Goal: Task Accomplishment & Management: Use online tool/utility

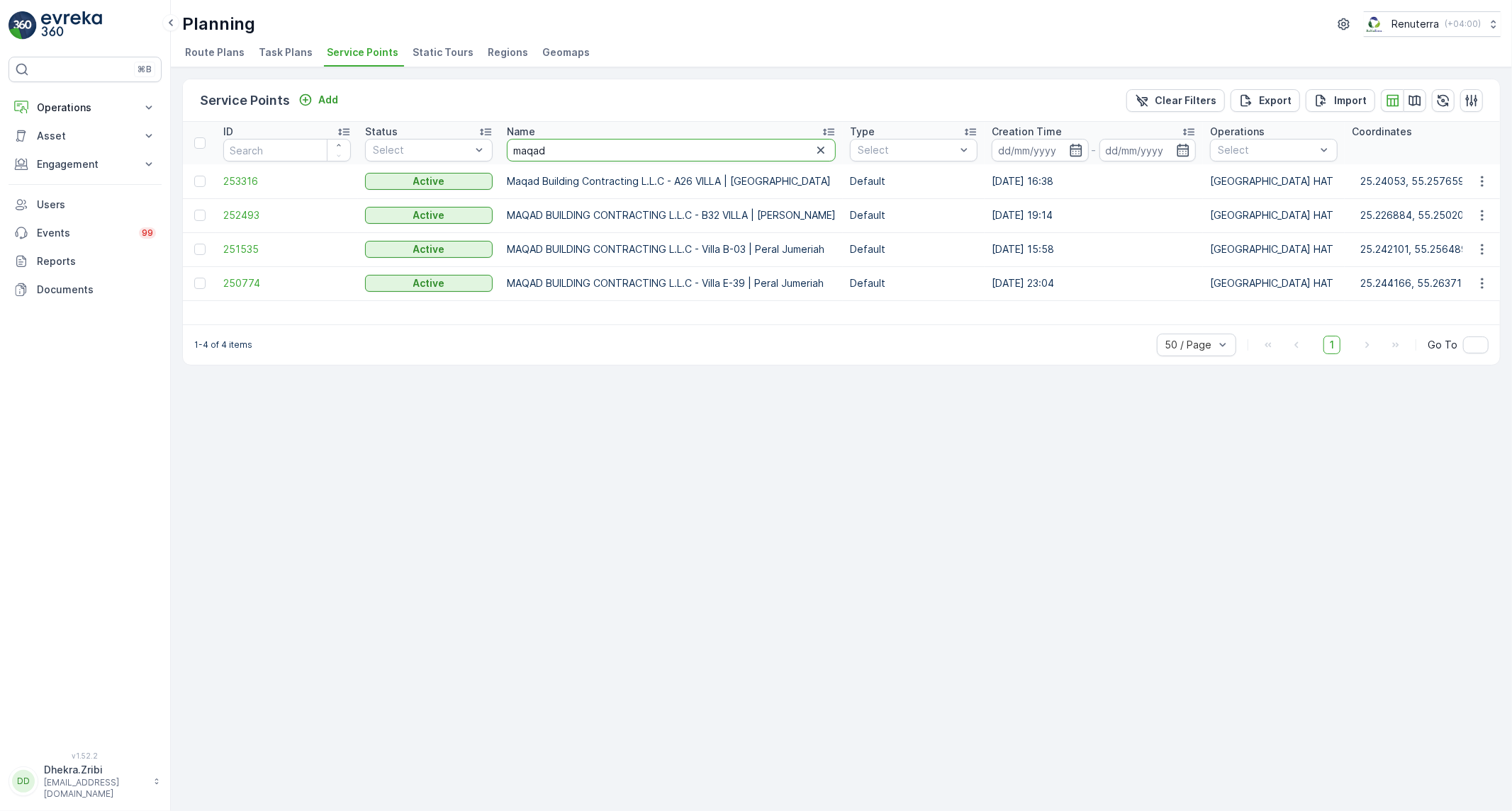
drag, startPoint x: 661, startPoint y: 156, endPoint x: 499, endPoint y: 156, distance: 162.0
click at [500, 156] on th "Name maqad" at bounding box center [671, 143] width 343 height 43
type input "salmul"
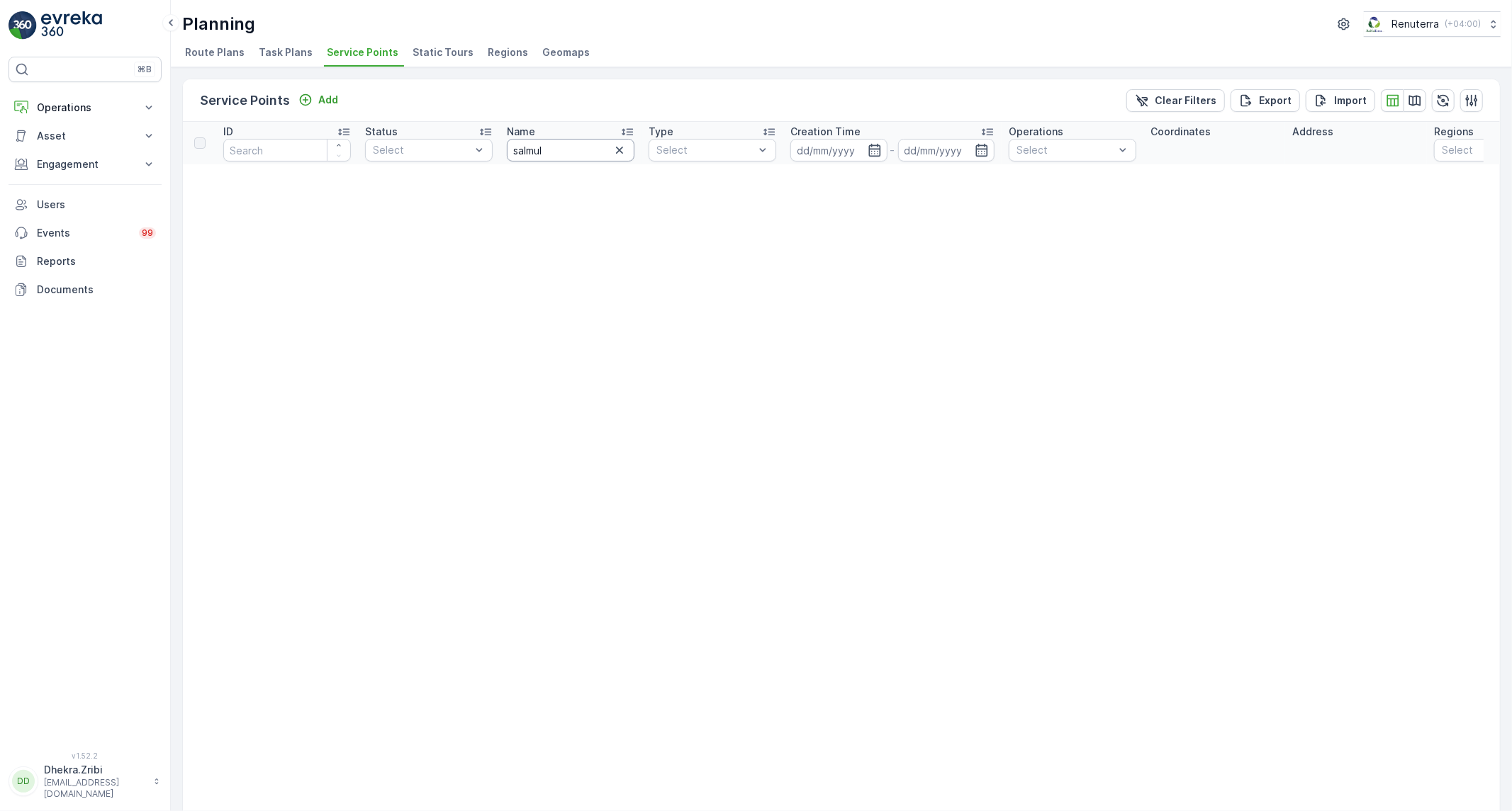
click at [555, 142] on input "salmul" at bounding box center [571, 150] width 128 height 23
type input "[PERSON_NAME]"
drag, startPoint x: 450, startPoint y: 159, endPoint x: 443, endPoint y: 160, distance: 7.1
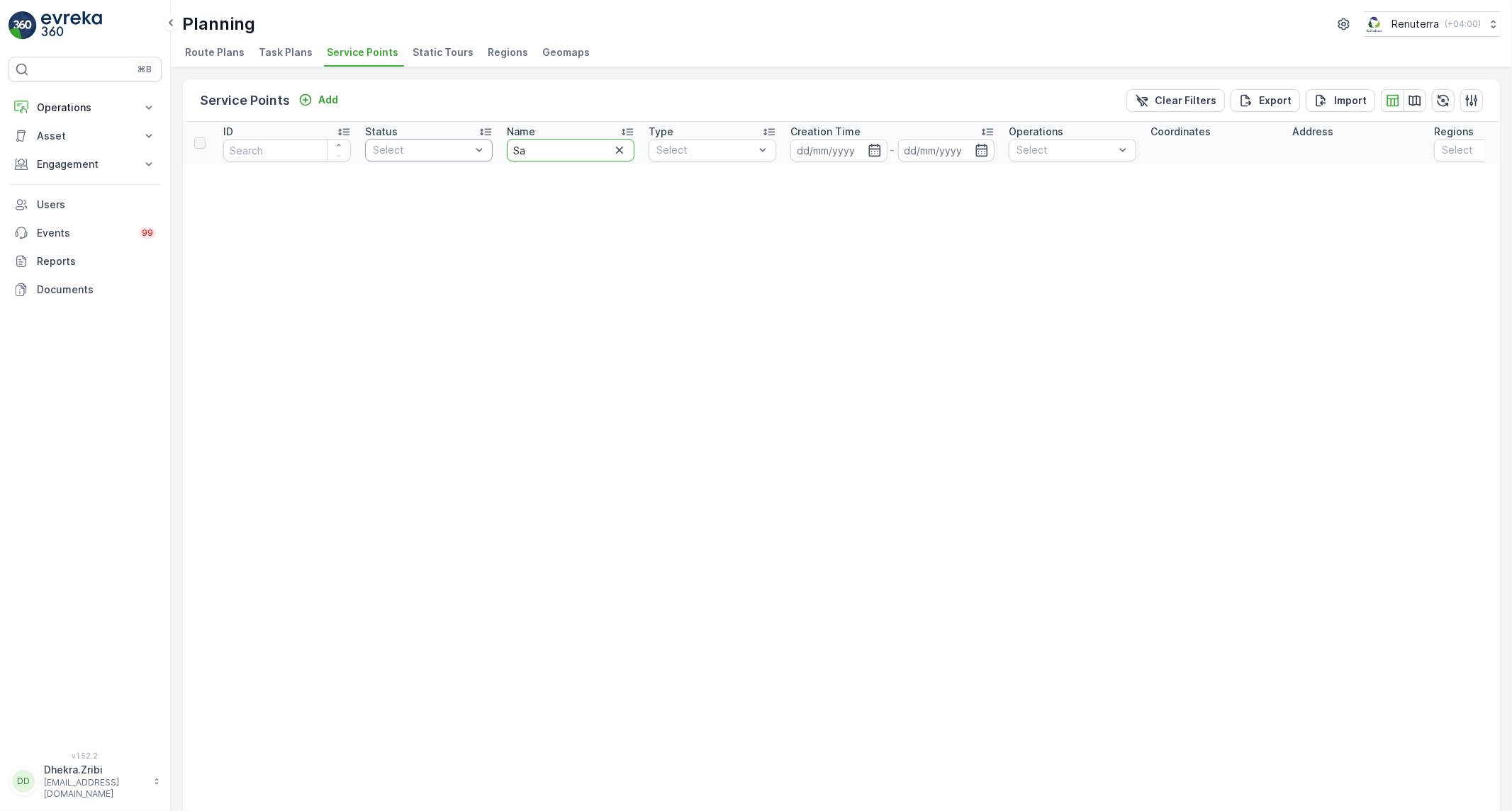
type input "Sal"
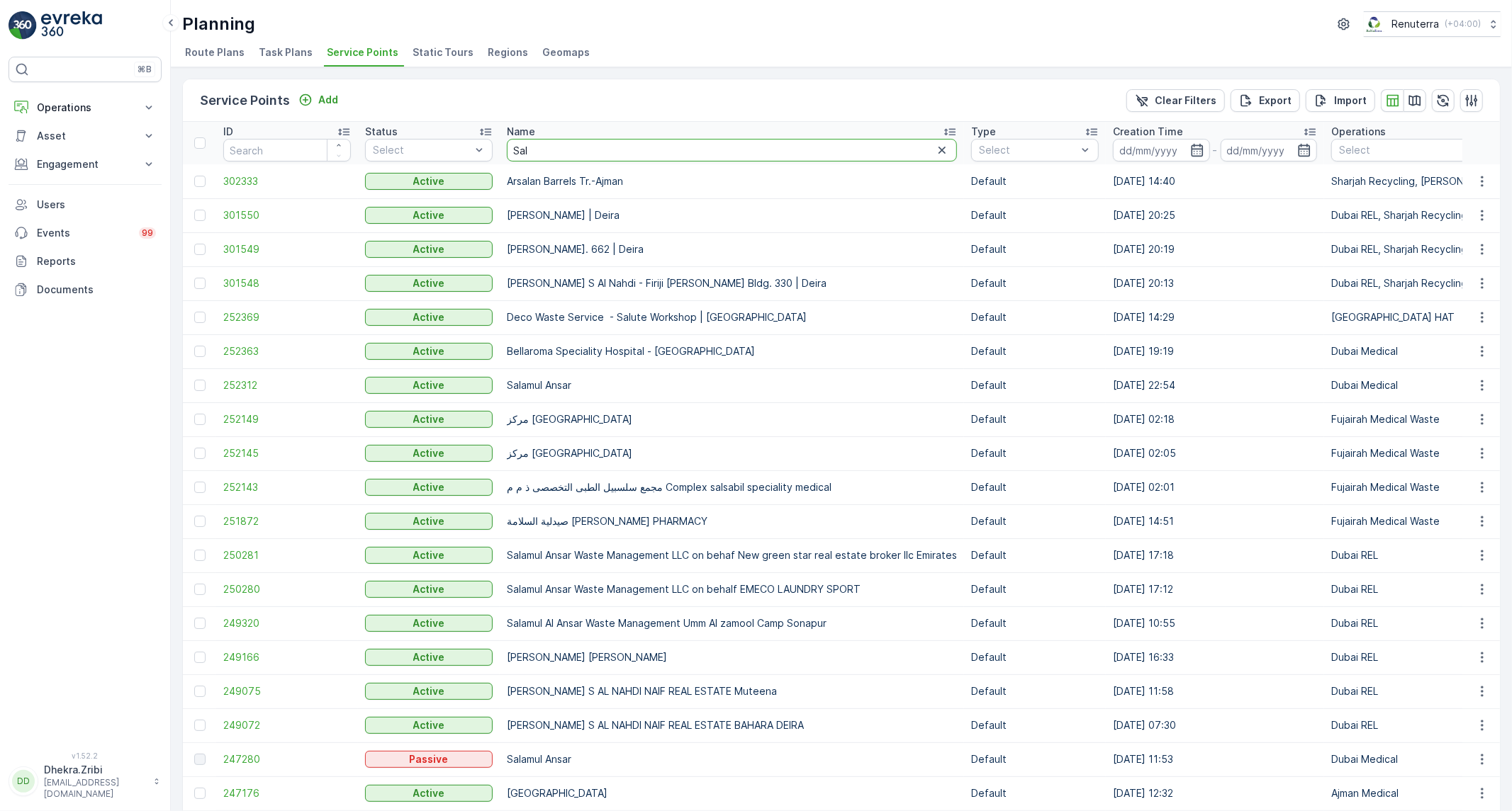
click at [555, 156] on input "Sal" at bounding box center [731, 150] width 450 height 23
type input "[PERSON_NAME]"
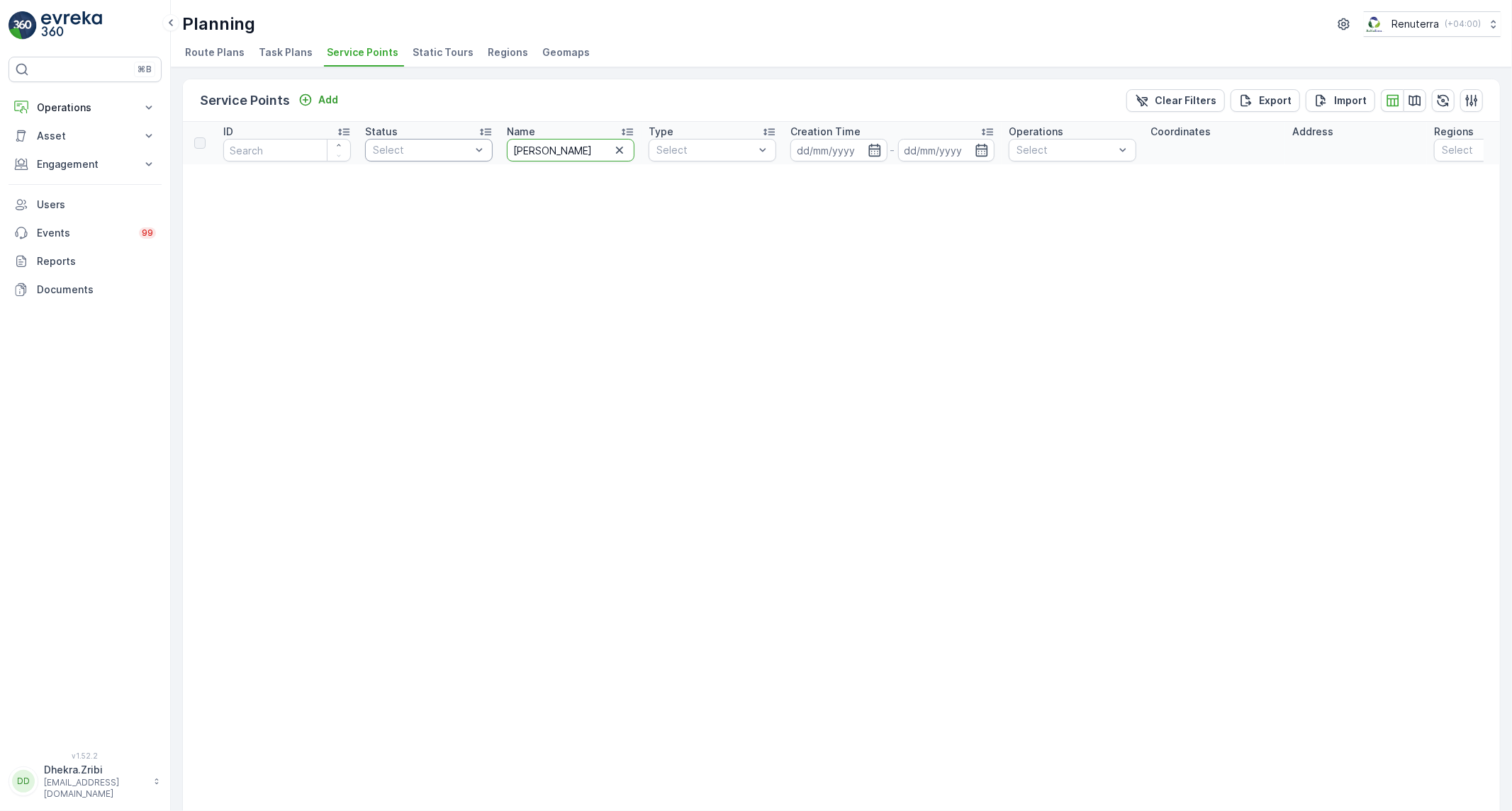
drag, startPoint x: 541, startPoint y: 150, endPoint x: 455, endPoint y: 140, distance: 86.6
type input "[PERSON_NAME]"
drag, startPoint x: 554, startPoint y: 156, endPoint x: 499, endPoint y: 142, distance: 56.8
click at [500, 142] on th "Name [PERSON_NAME]" at bounding box center [571, 143] width 142 height 43
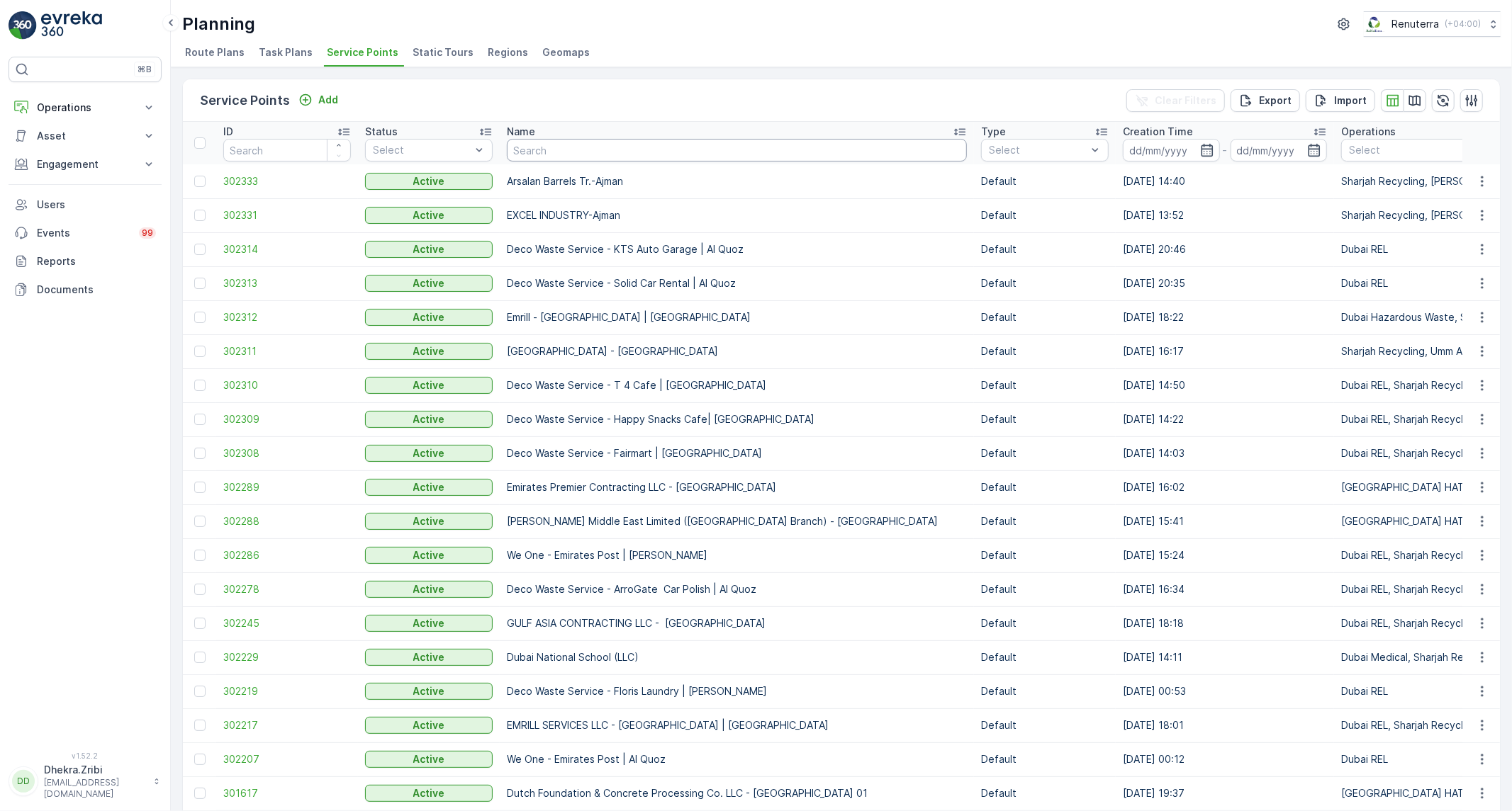
click at [617, 147] on input "text" at bounding box center [737, 150] width 460 height 23
type input "ANSAR"
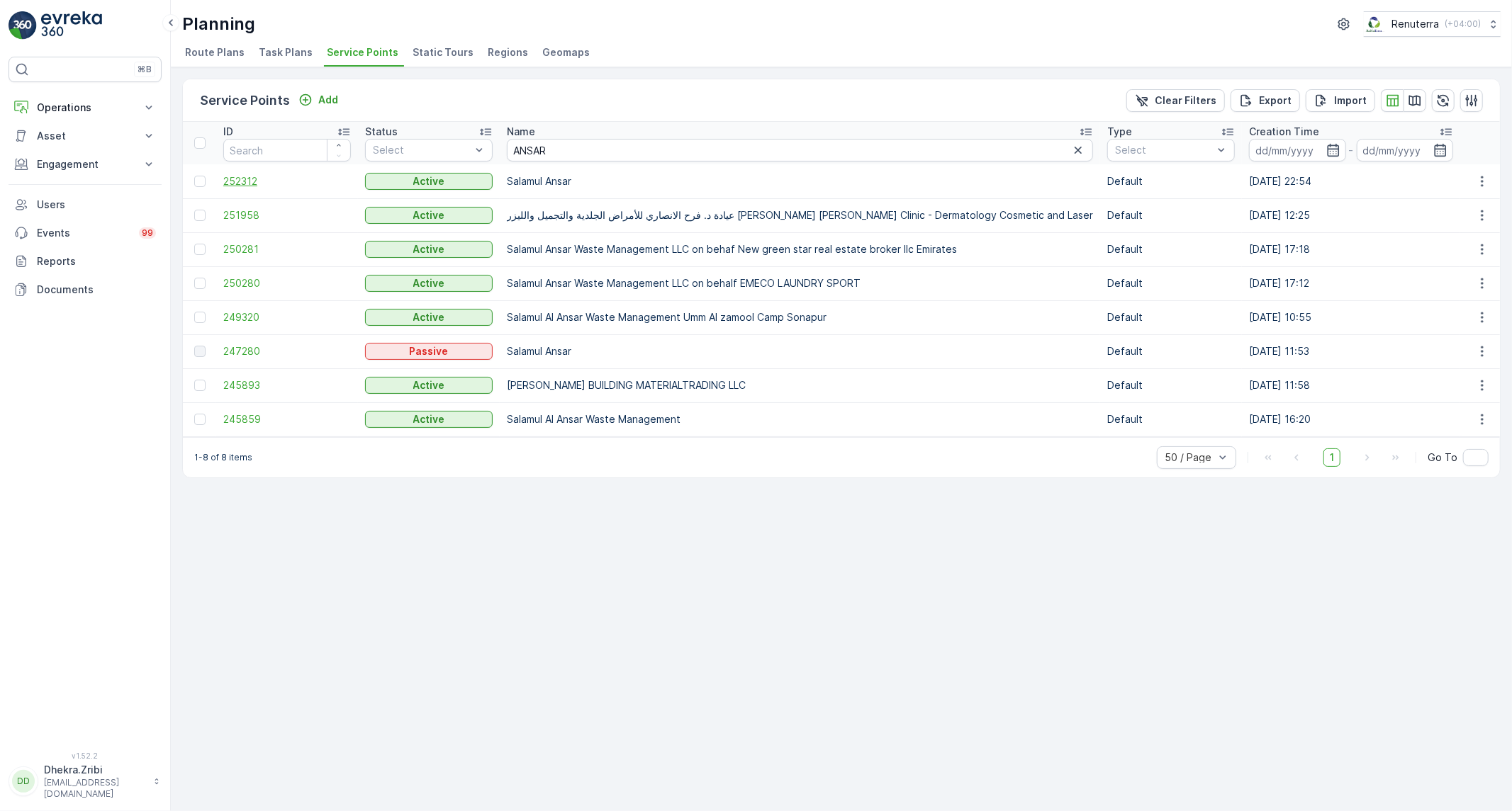
click at [237, 178] on span "252312" at bounding box center [287, 181] width 128 height 14
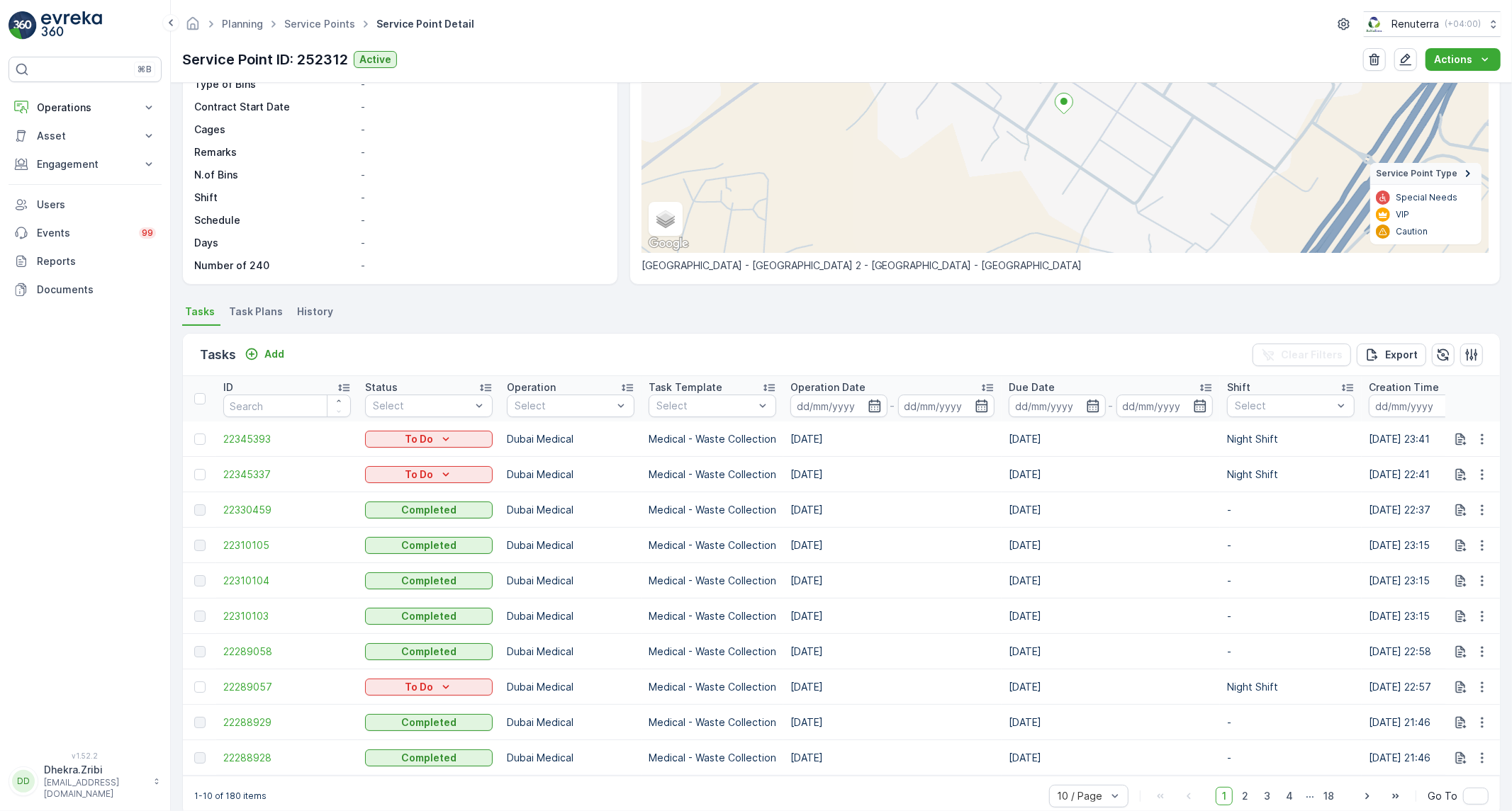
scroll to position [198, 0]
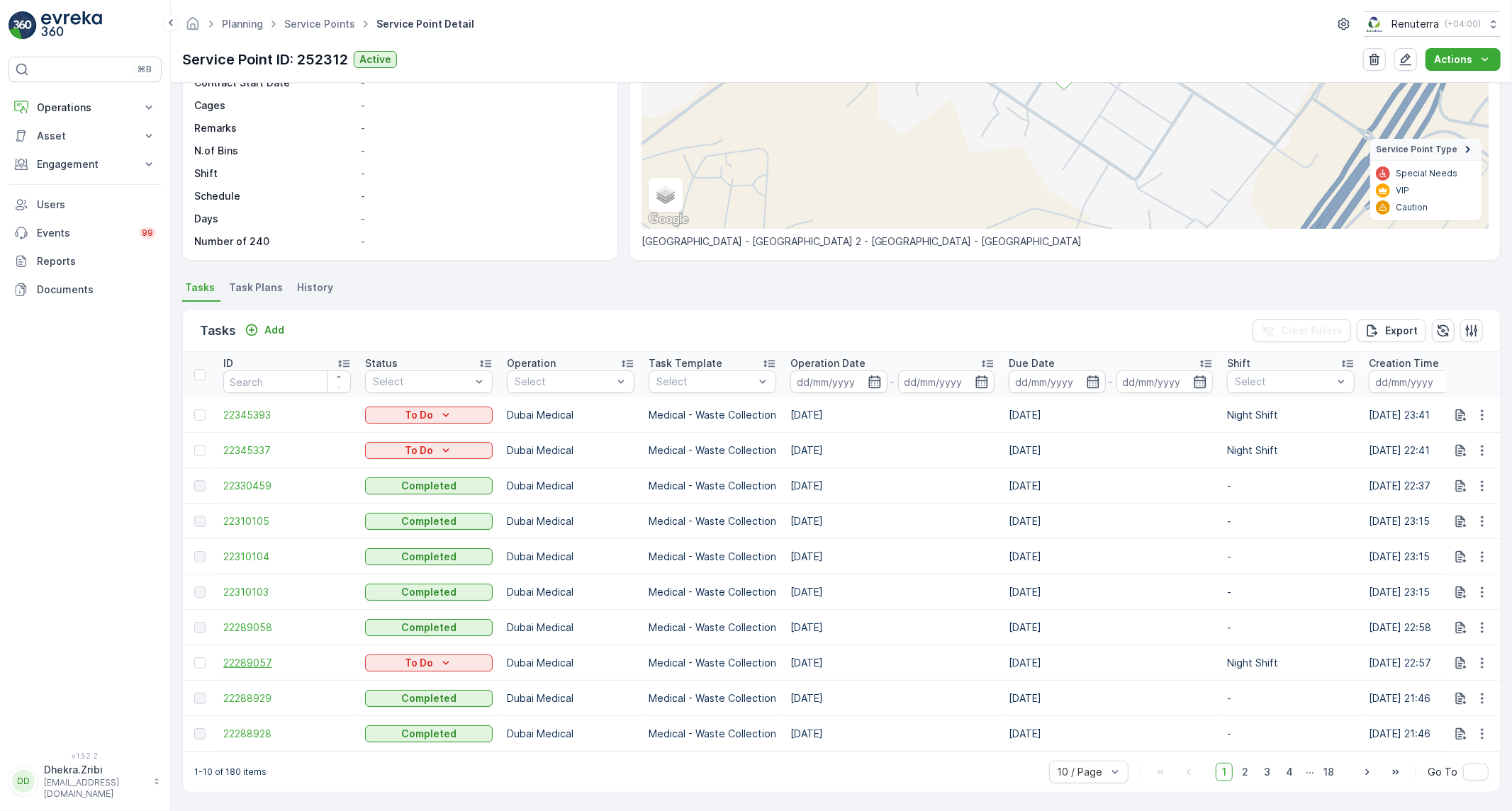
click at [253, 656] on span "22289057" at bounding box center [287, 663] width 128 height 14
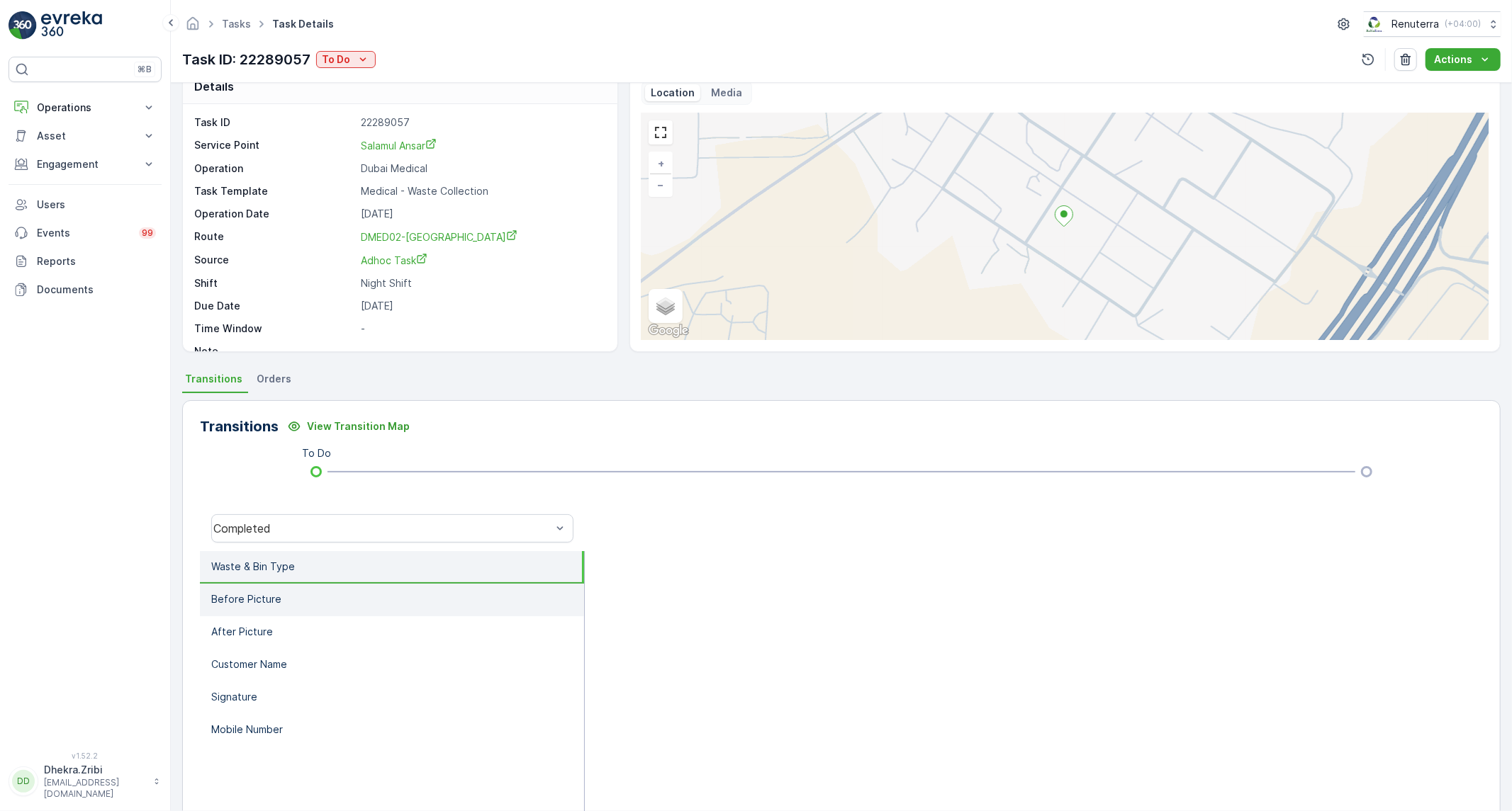
scroll to position [2, 0]
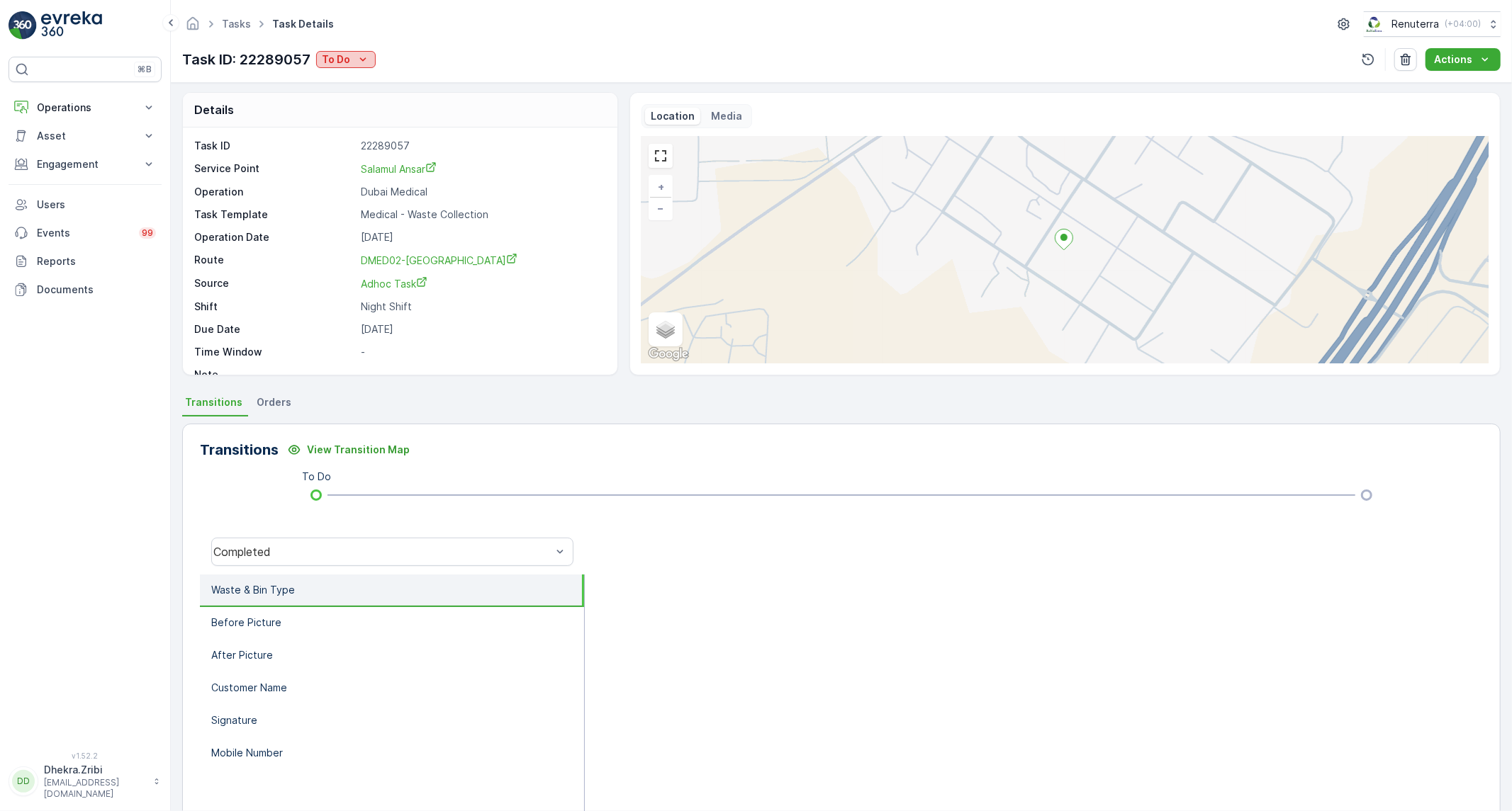
click at [336, 61] on p "To Do" at bounding box center [336, 59] width 29 height 14
click at [395, 123] on span "Completed No One to Sign" at bounding box center [390, 120] width 129 height 14
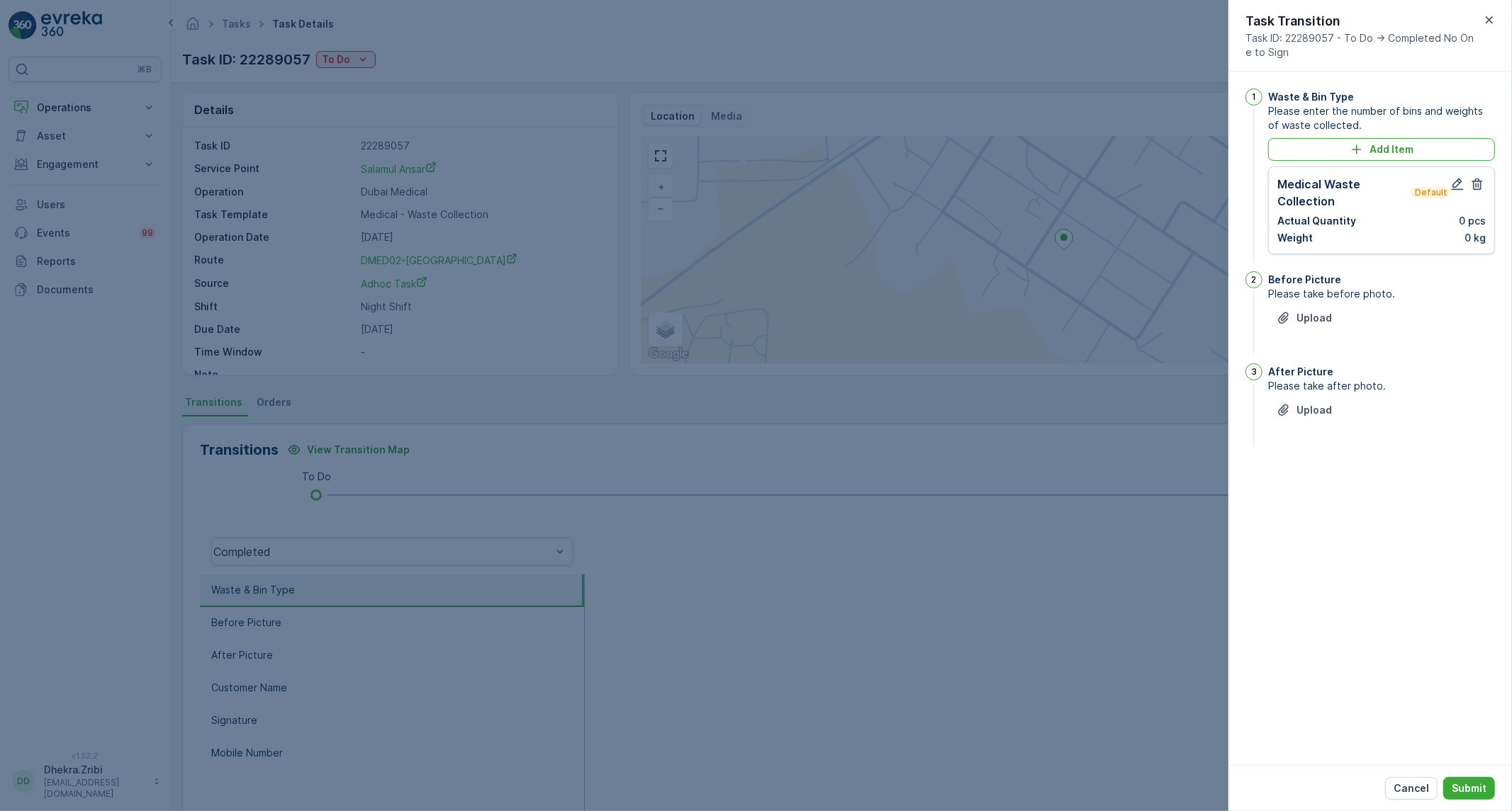
click at [1093, 567] on div at bounding box center [756, 405] width 1512 height 811
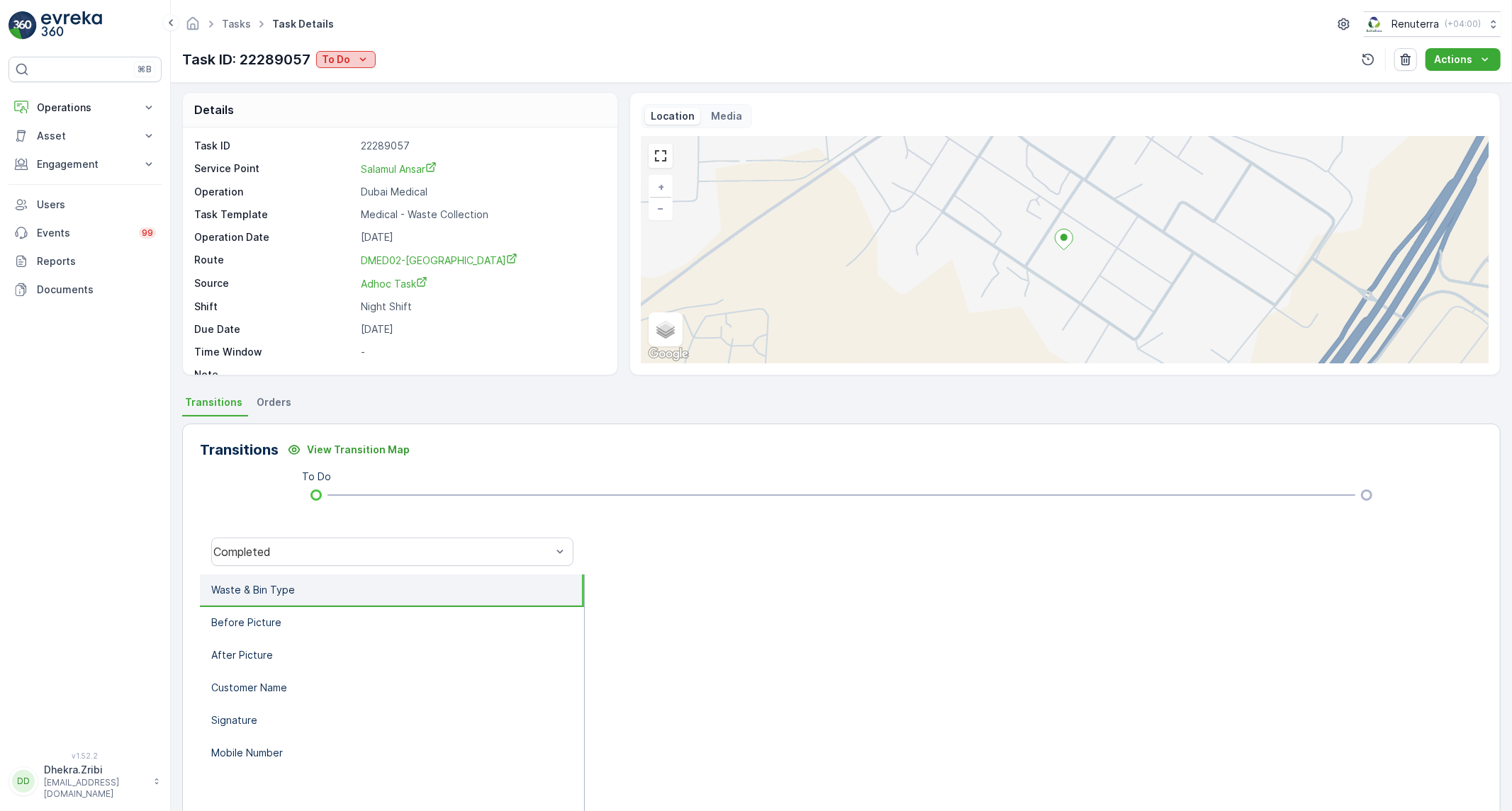
click at [331, 65] on p "To Do" at bounding box center [336, 59] width 29 height 14
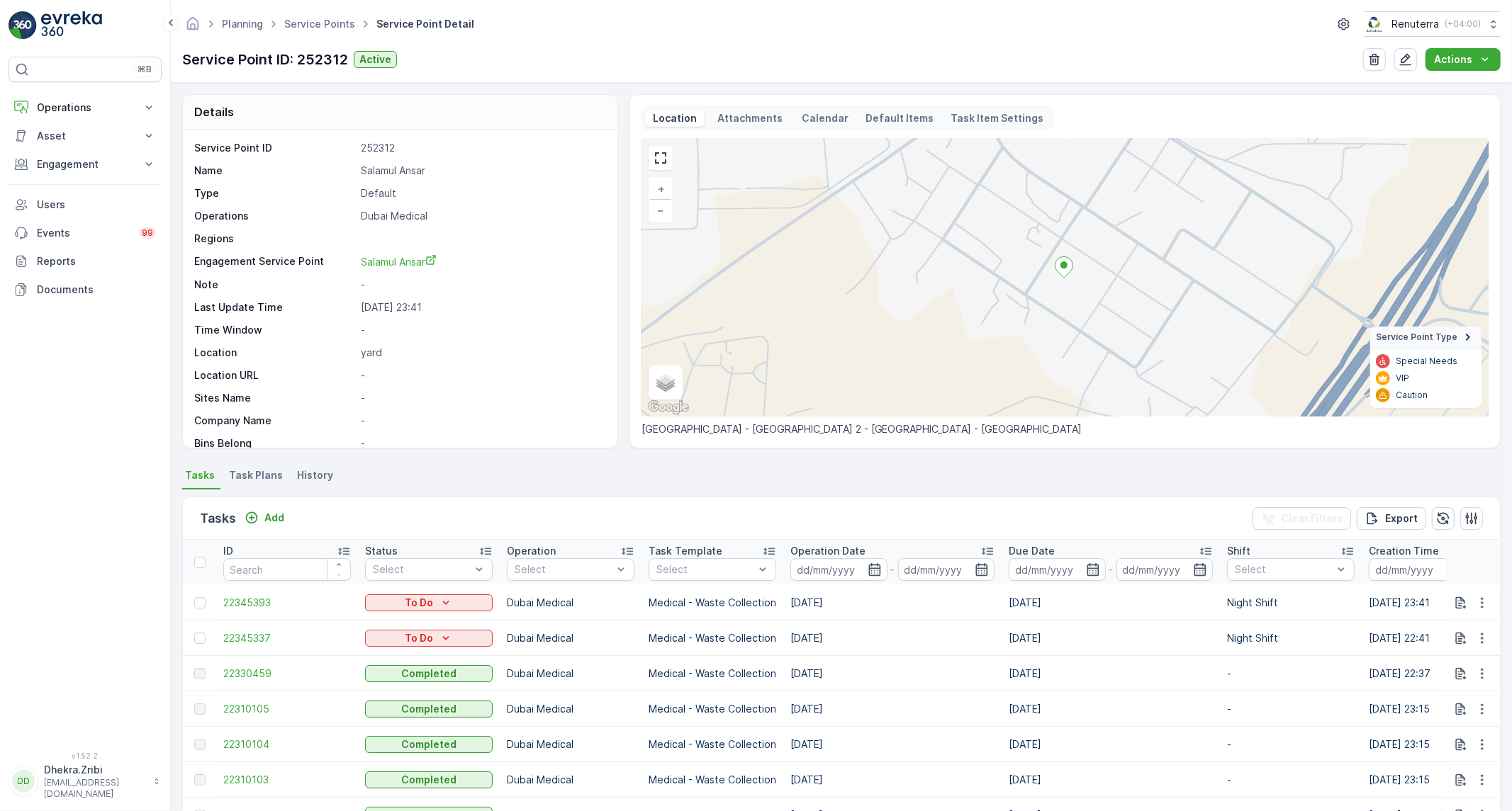
scroll to position [198, 0]
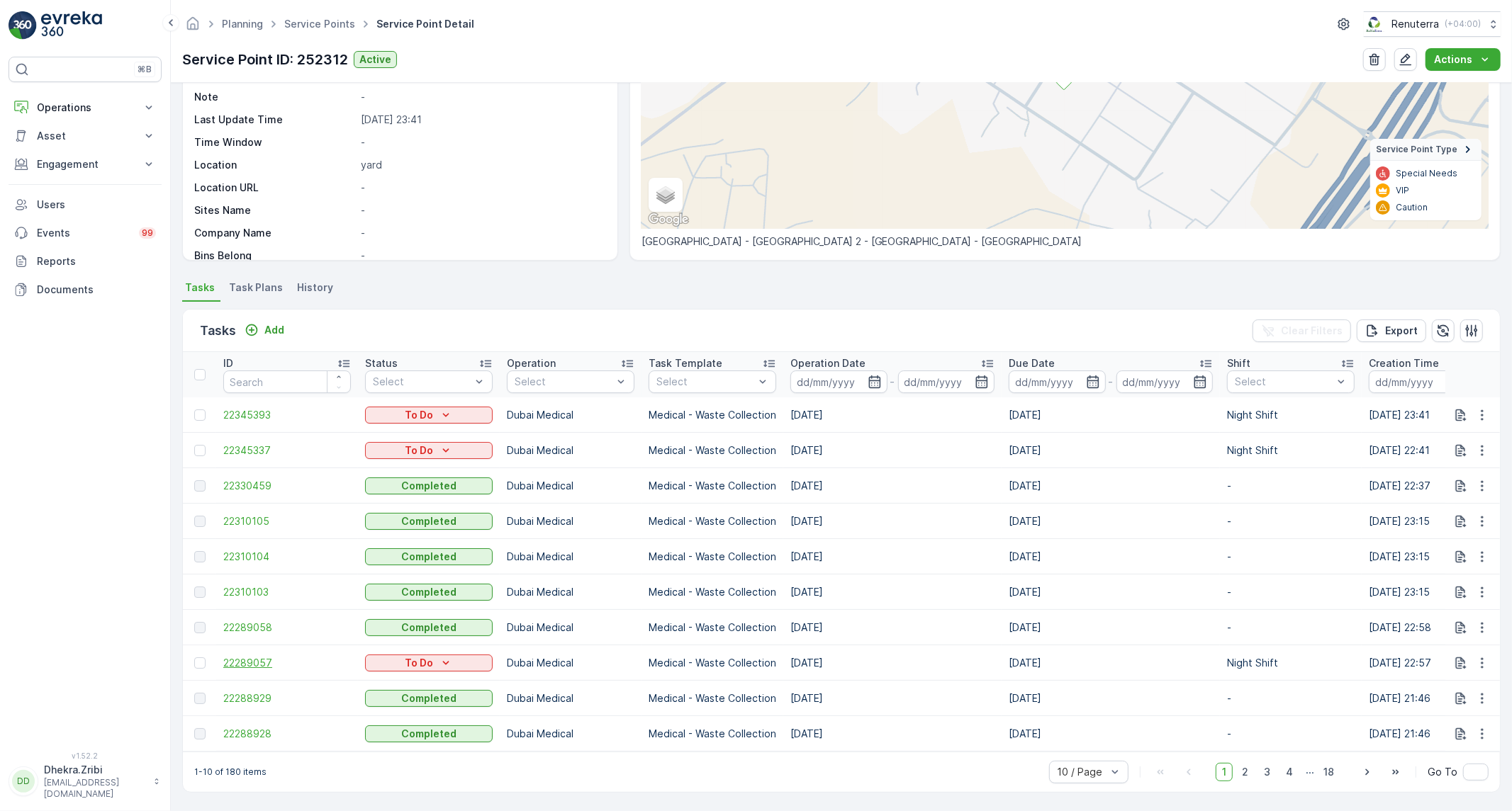
click at [271, 656] on span "22289057" at bounding box center [287, 663] width 128 height 14
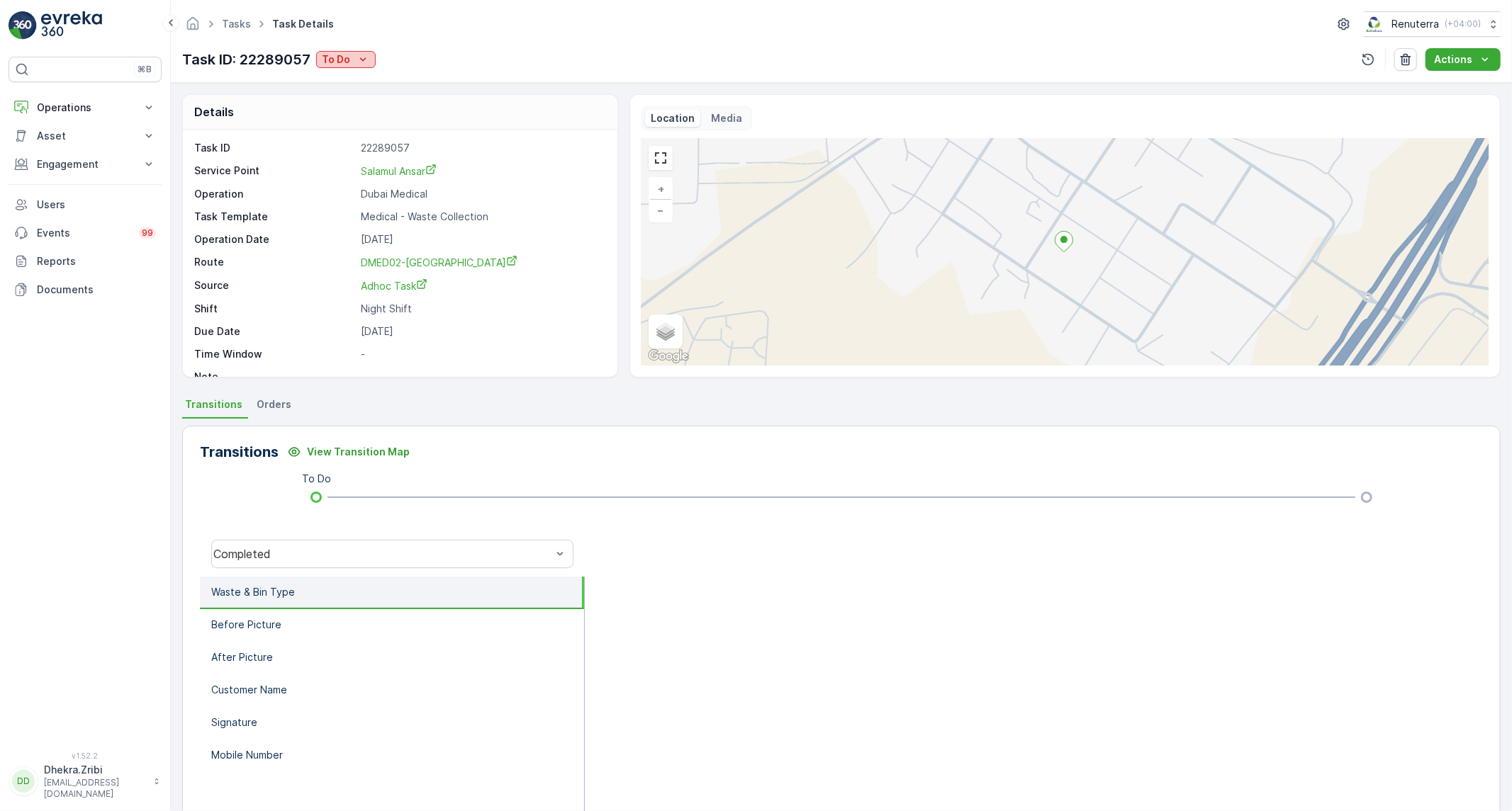
click at [360, 66] on icon "To Do" at bounding box center [363, 59] width 14 height 14
click at [365, 117] on span "Completed No One to Sign" at bounding box center [390, 120] width 129 height 14
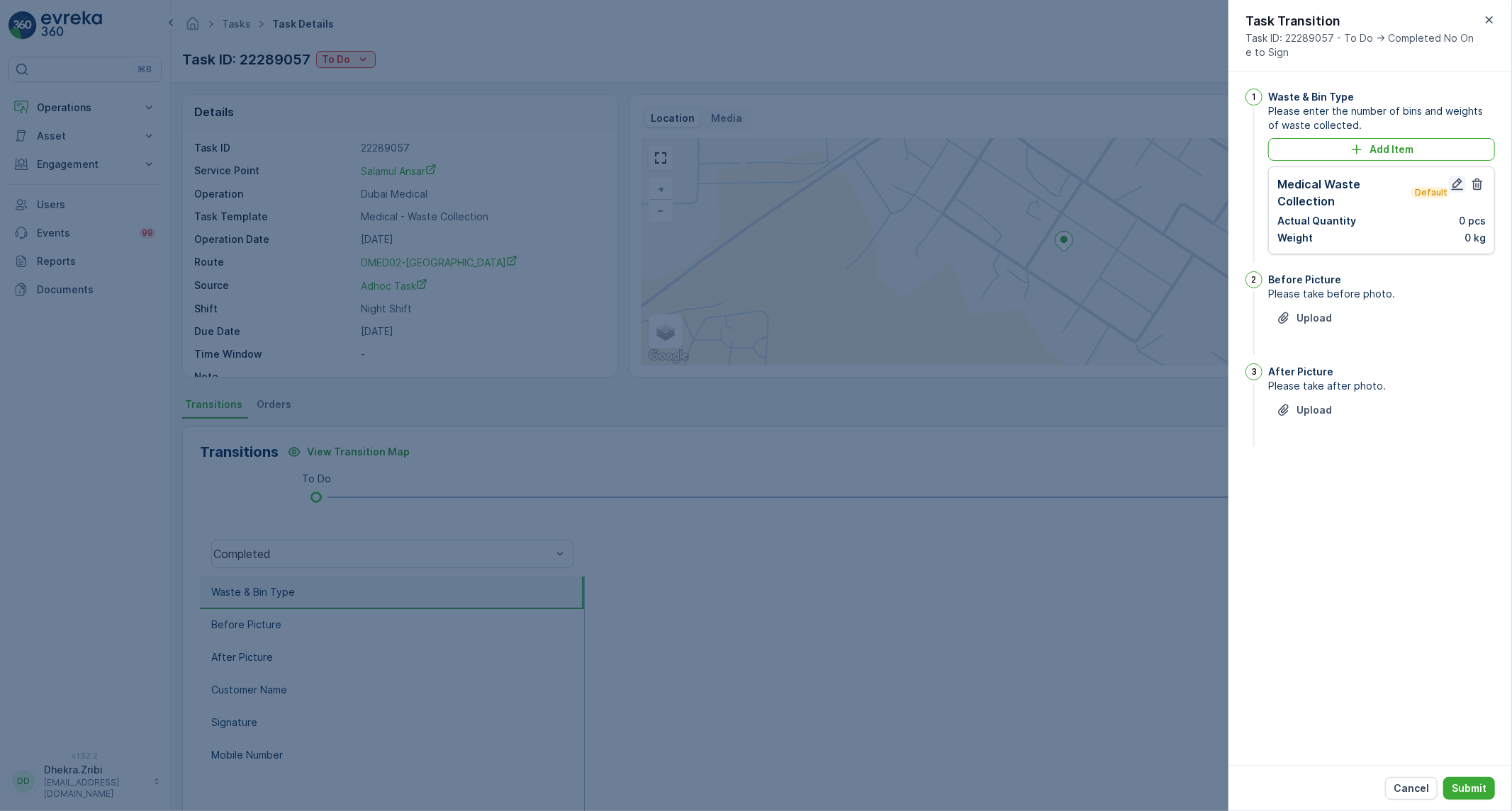
click at [1454, 192] on icon "button" at bounding box center [1457, 183] width 14 height 14
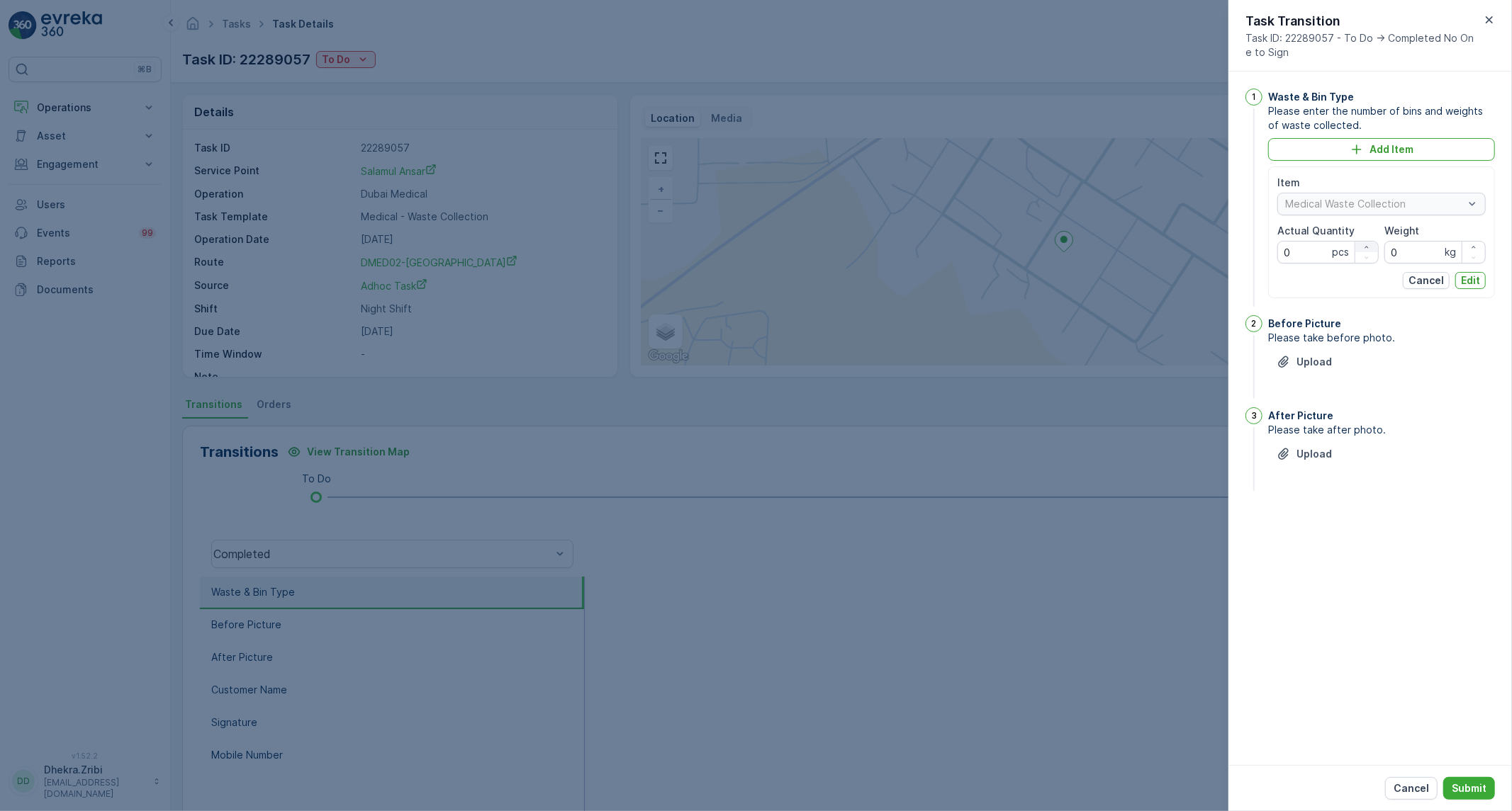
click at [1367, 247] on icon "button" at bounding box center [1367, 247] width 9 height 9
type Quantity "1"
drag, startPoint x: 1422, startPoint y: 250, endPoint x: 1365, endPoint y: 250, distance: 57.0
click at [1365, 250] on div "Item Medical Waste Collection Actual Quantity 1 pcs Weight 0 kg" at bounding box center [1382, 219] width 209 height 88
type input "218"
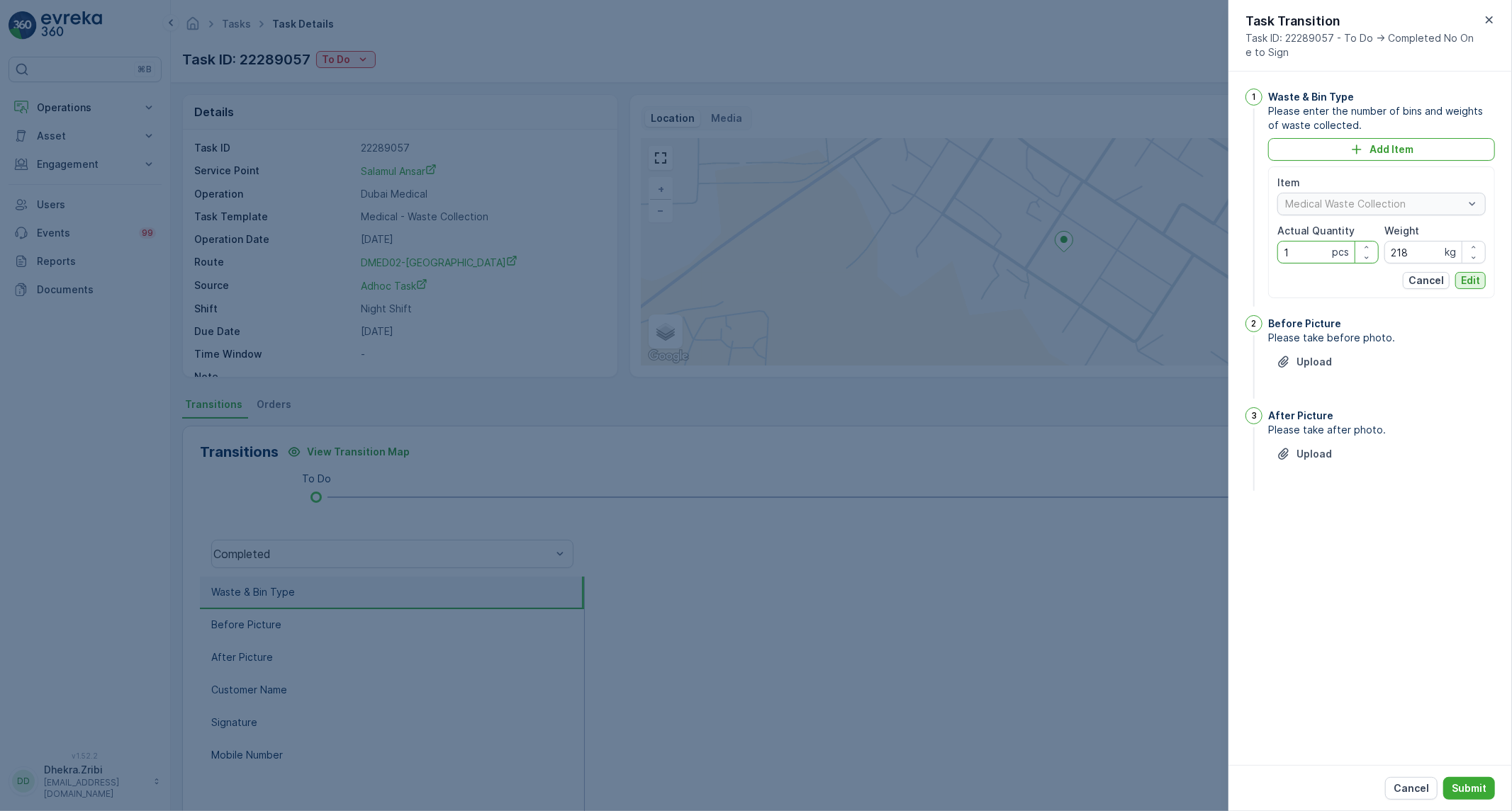
click at [1464, 279] on p "Edit" at bounding box center [1471, 280] width 19 height 14
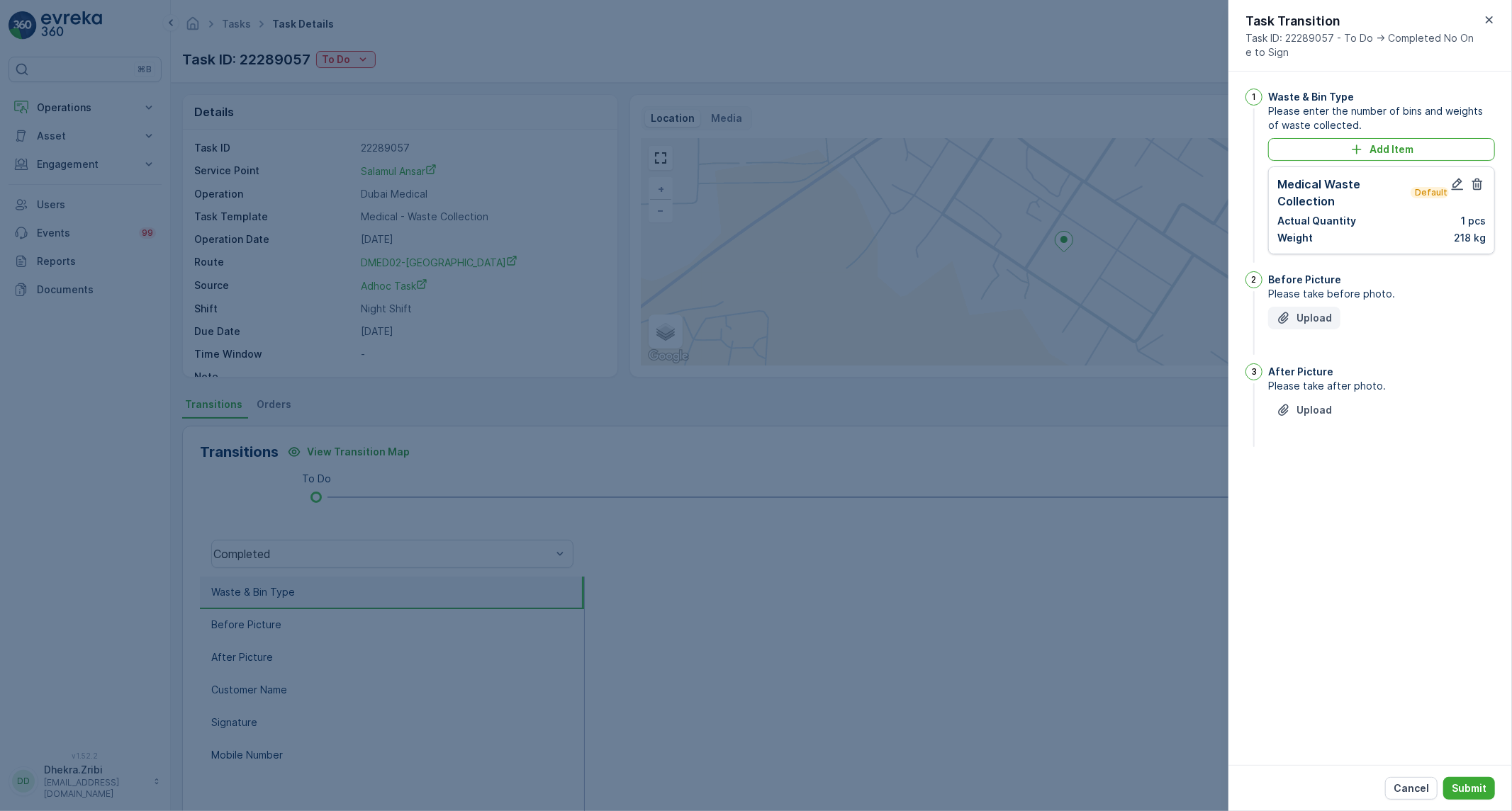
click at [1314, 312] on p "Upload" at bounding box center [1314, 318] width 35 height 14
click at [1306, 477] on p "Upload" at bounding box center [1314, 481] width 35 height 14
click at [1470, 788] on p "Submit" at bounding box center [1469, 788] width 35 height 14
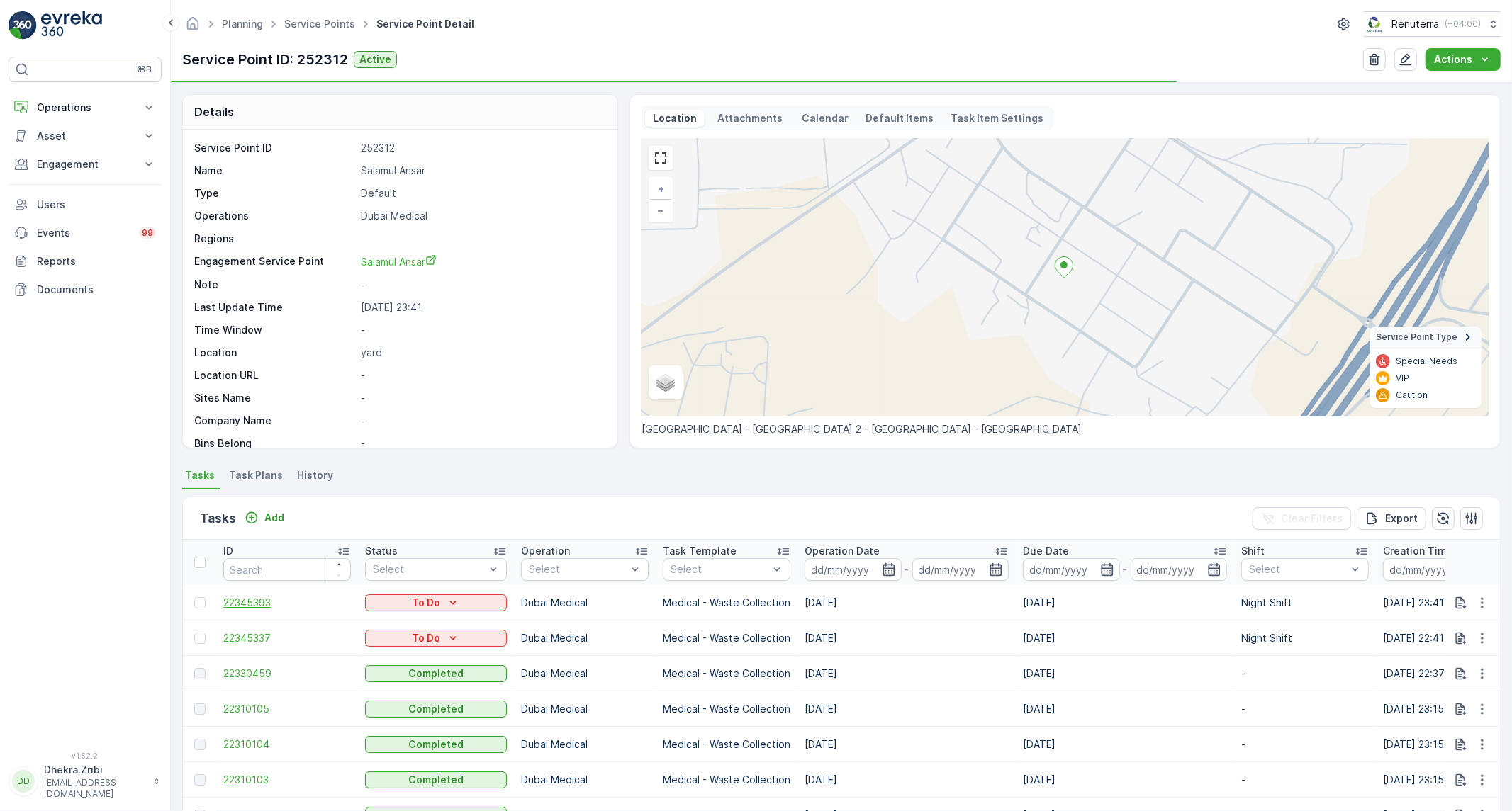
scroll to position [134, 0]
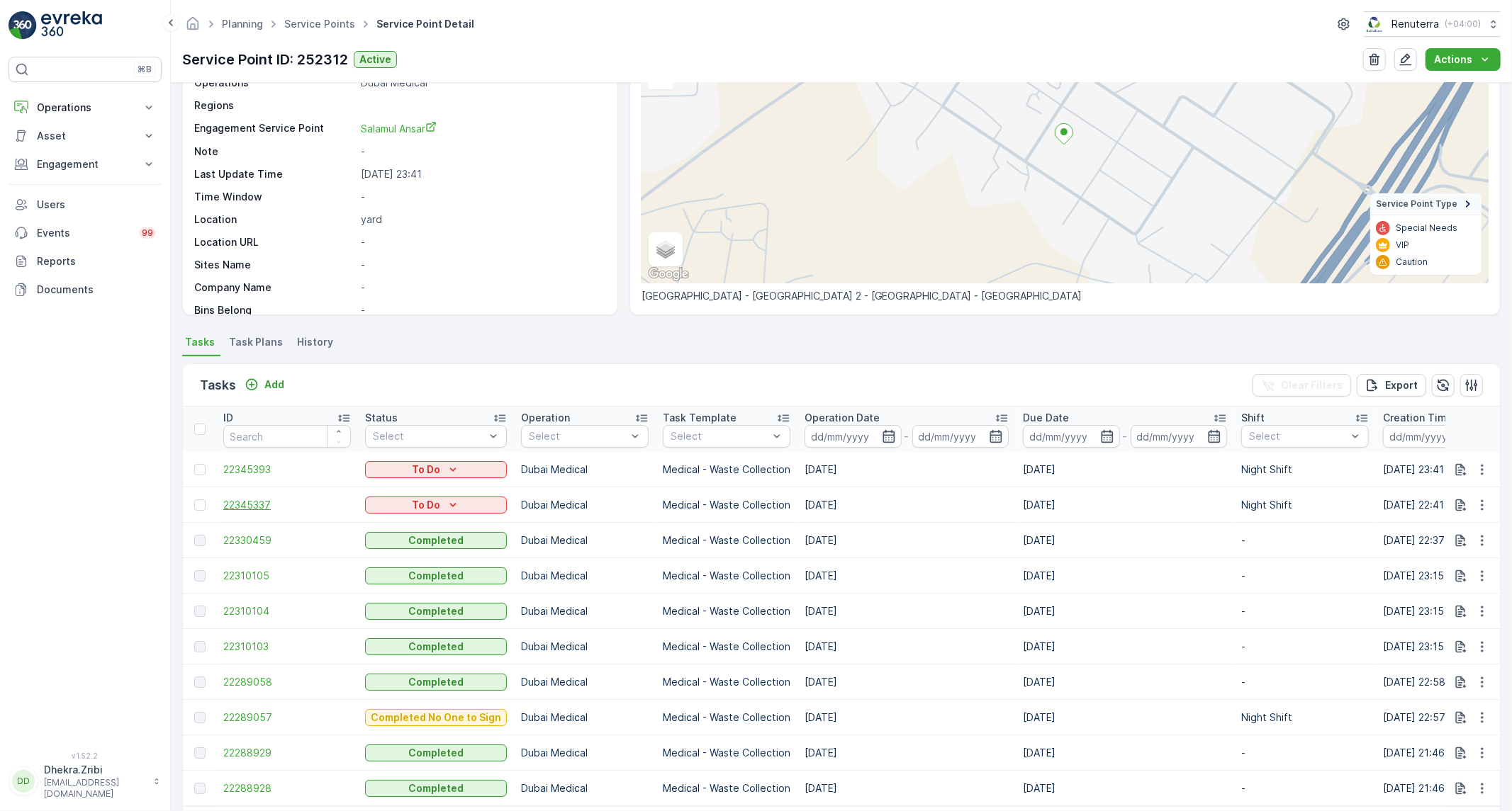
click at [241, 498] on span "22345337" at bounding box center [287, 505] width 128 height 14
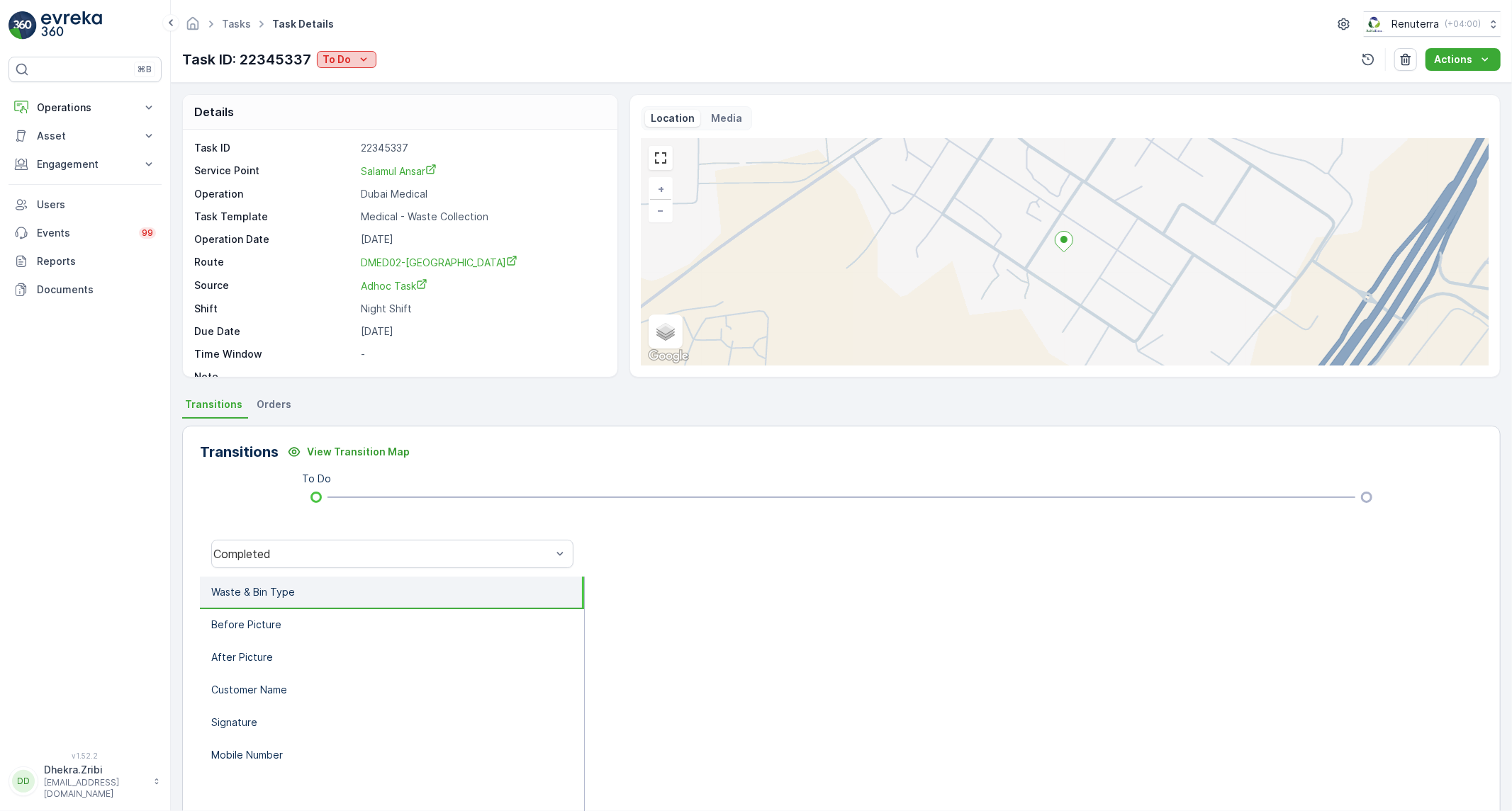
click at [336, 64] on p "To Do" at bounding box center [336, 59] width 29 height 14
click at [419, 118] on span "Completed No One to Sign" at bounding box center [391, 120] width 129 height 14
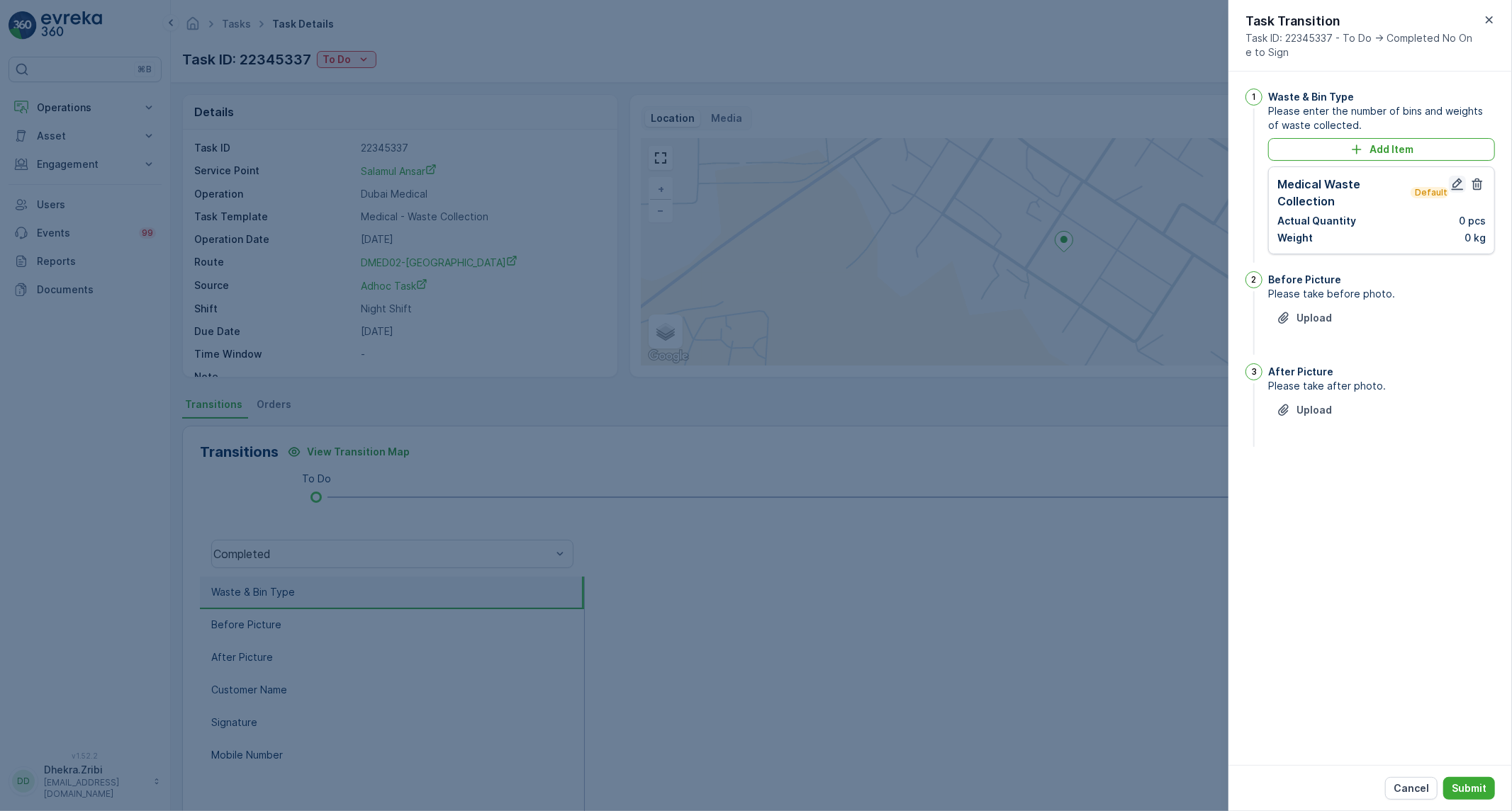
click at [1454, 180] on icon "button" at bounding box center [1457, 183] width 14 height 14
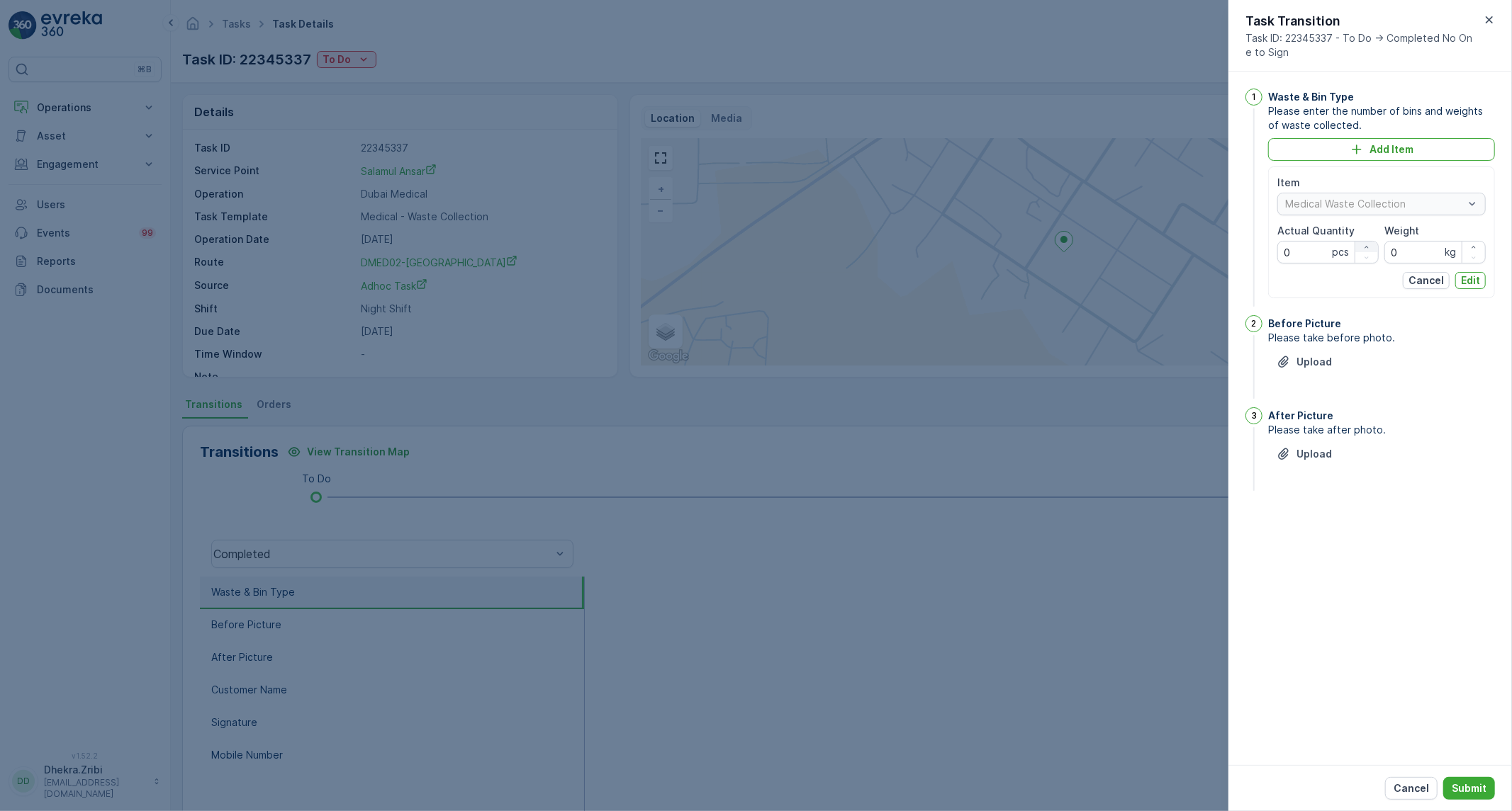
click at [1363, 246] on icon "button" at bounding box center [1367, 247] width 9 height 9
type Quantity "1"
drag, startPoint x: 1406, startPoint y: 244, endPoint x: 1359, endPoint y: 258, distance: 49.0
click at [1359, 258] on div "Item Medical Waste Collection Actual Quantity 1 pcs Weight 0 kg" at bounding box center [1382, 219] width 209 height 88
type input "1170"
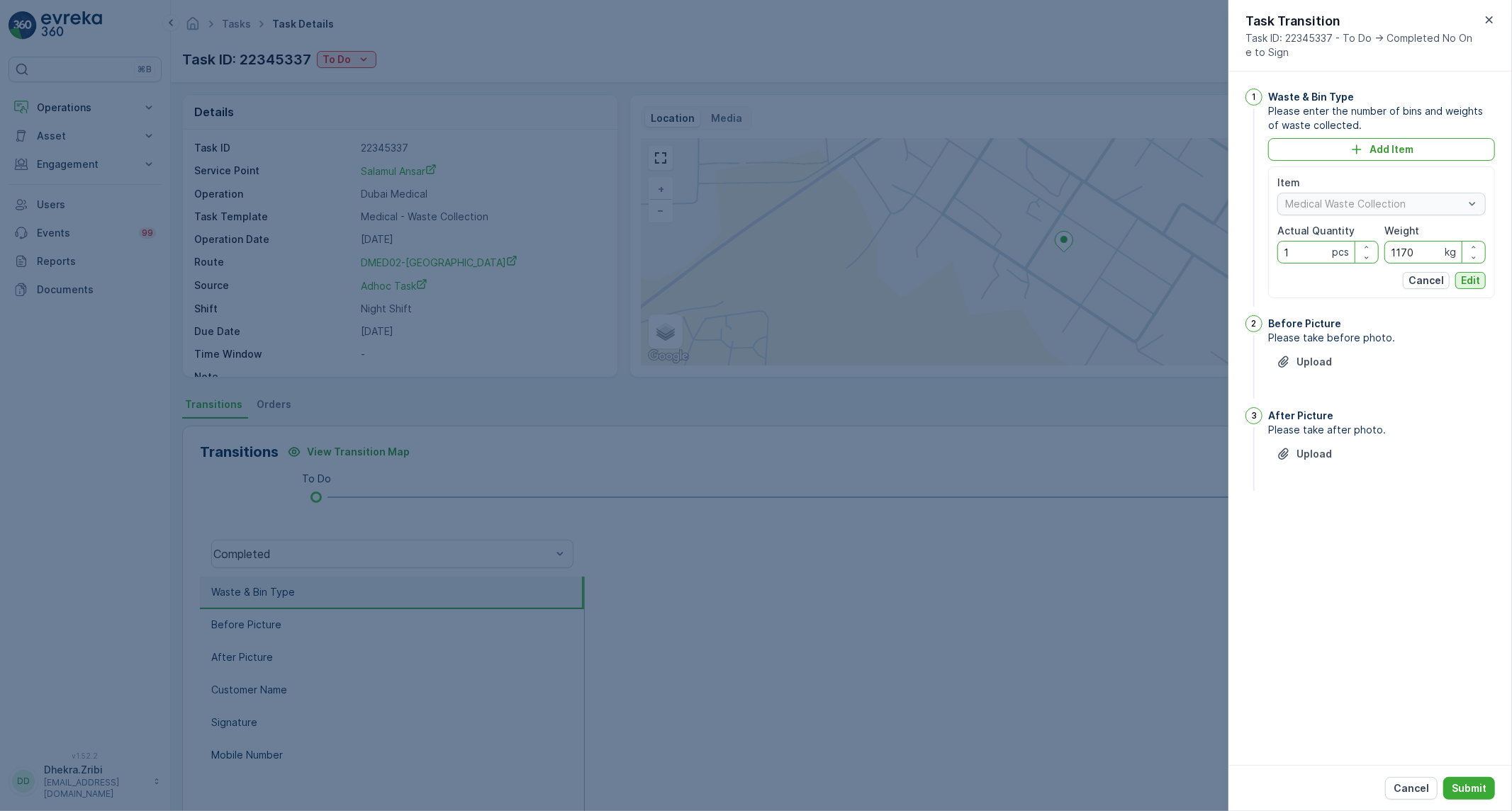
click at [1480, 284] on p "Edit" at bounding box center [1471, 280] width 19 height 14
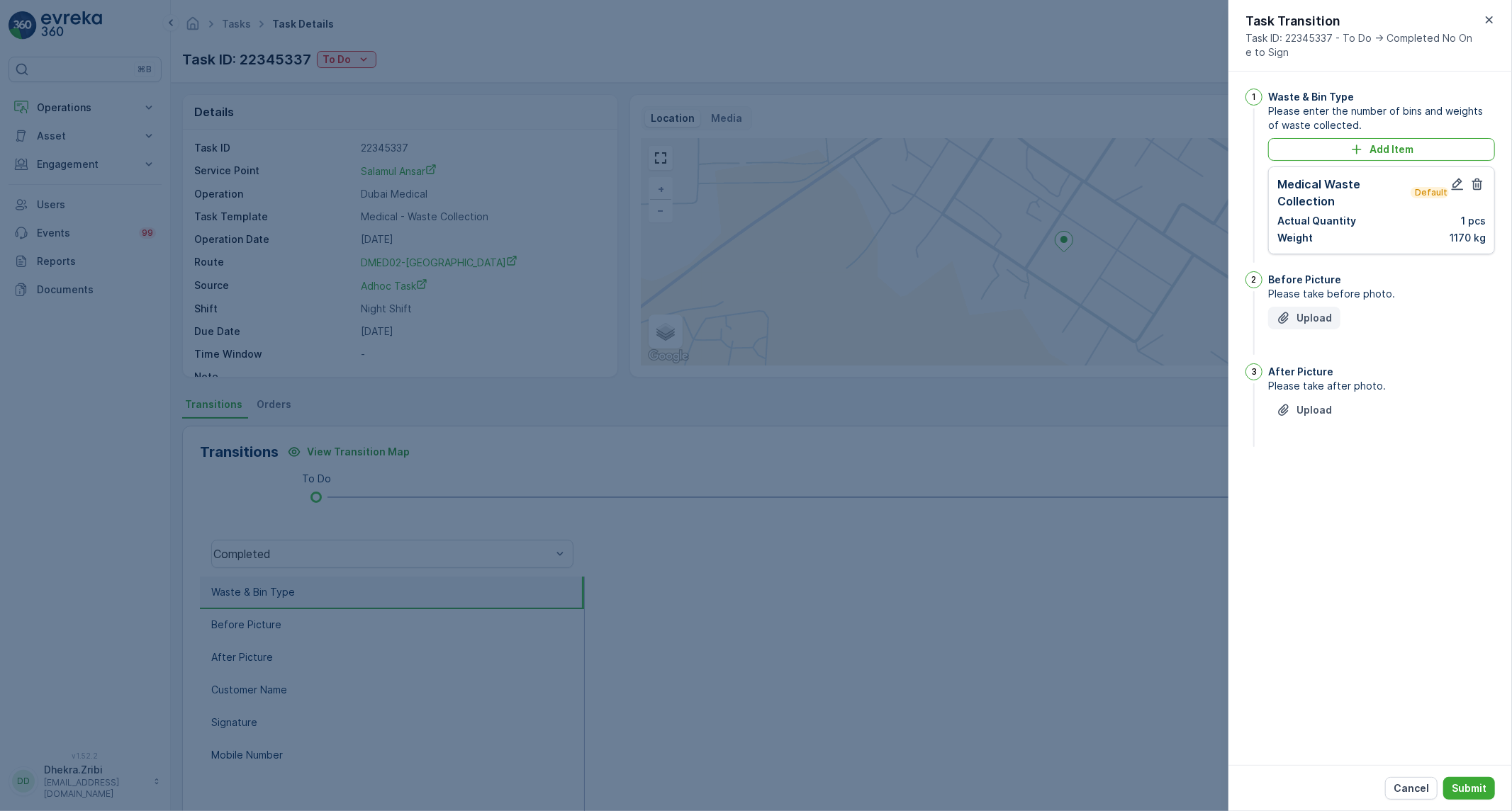
click at [1322, 317] on p "Upload" at bounding box center [1314, 318] width 35 height 14
click at [1284, 475] on icon "Upload File" at bounding box center [1284, 481] width 14 height 14
click at [1464, 788] on p "Submit" at bounding box center [1469, 788] width 35 height 14
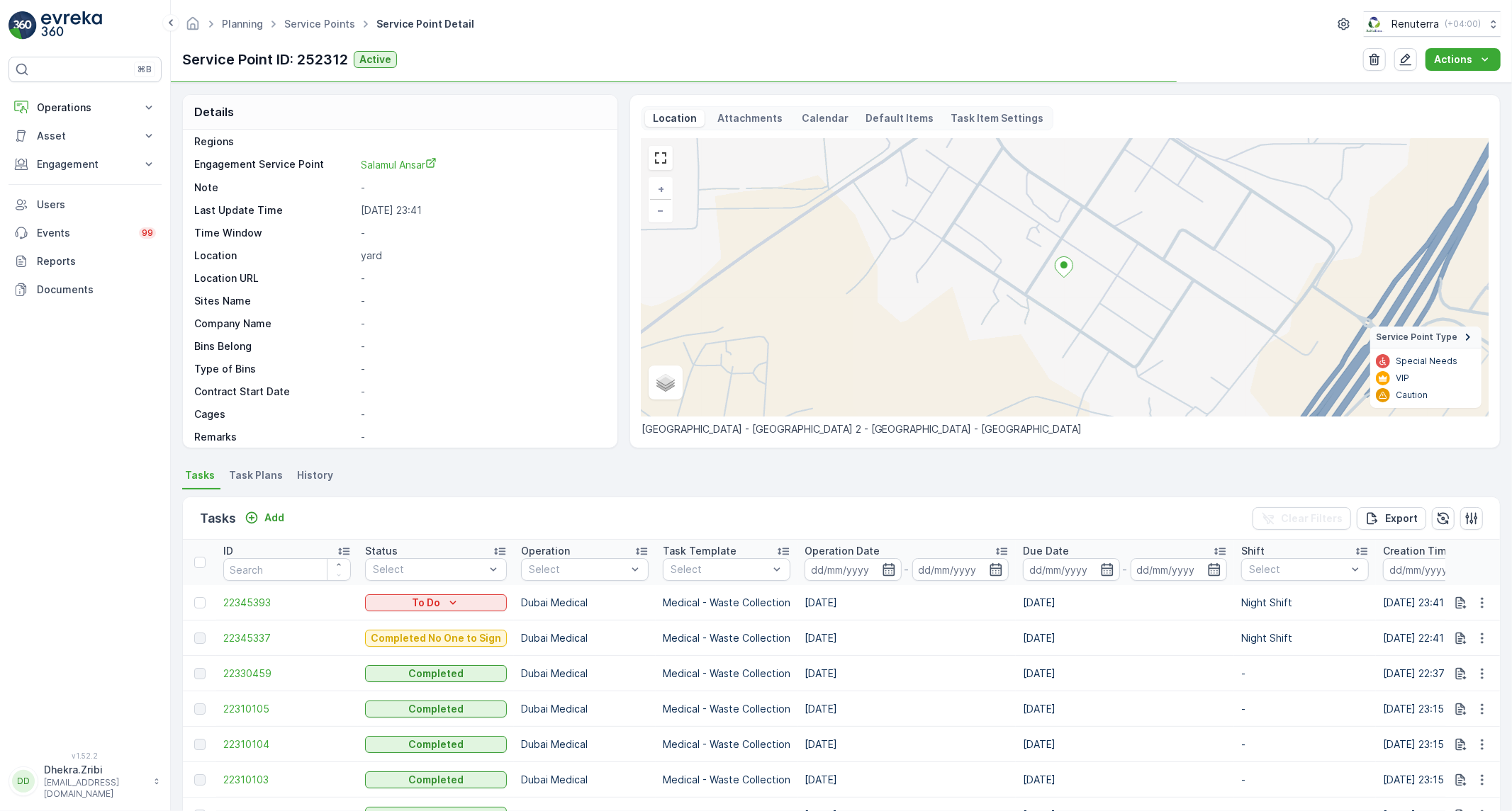
scroll to position [157, 0]
click at [463, 608] on div "To Do" at bounding box center [436, 603] width 131 height 14
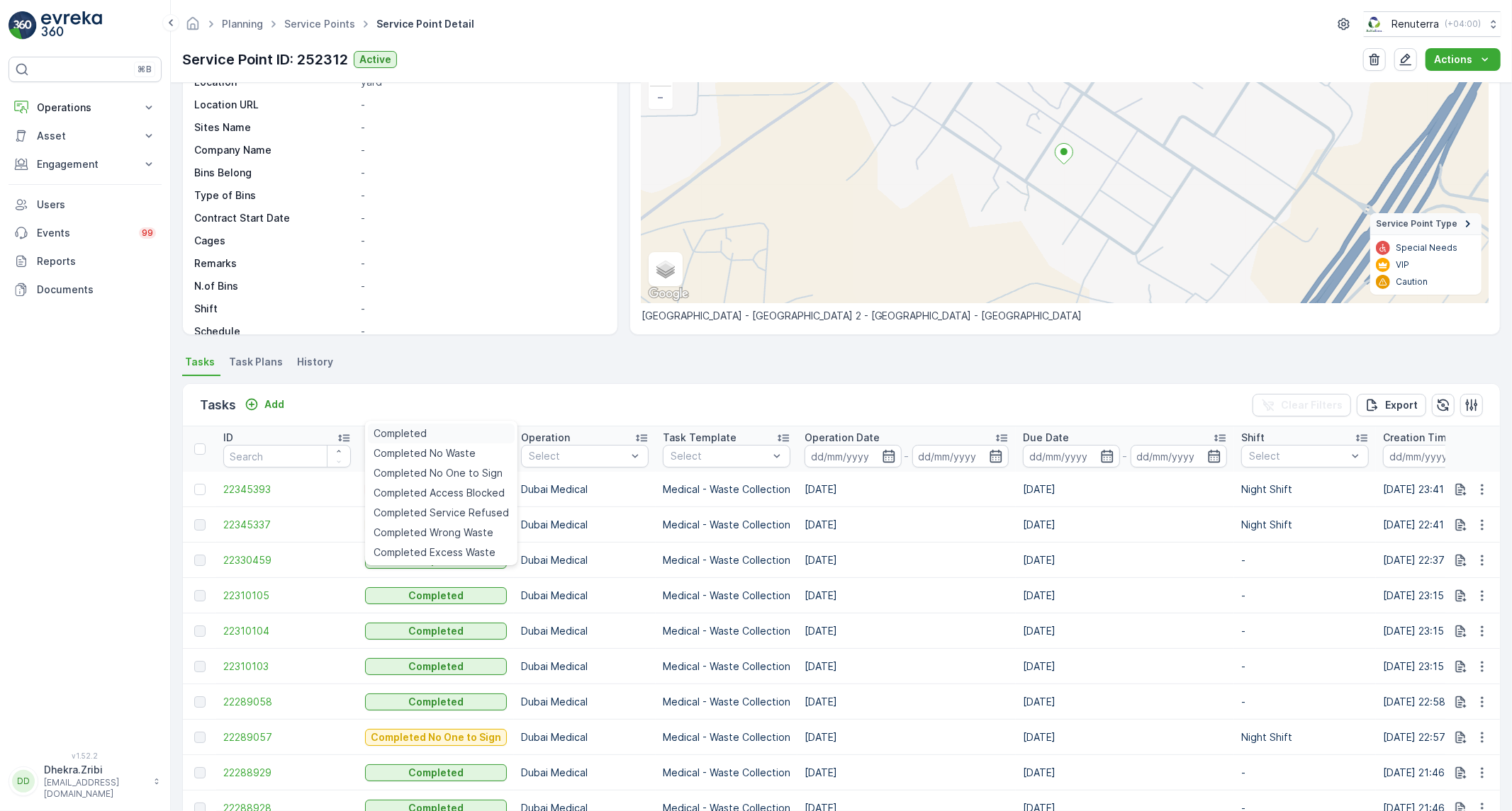
scroll to position [198, 0]
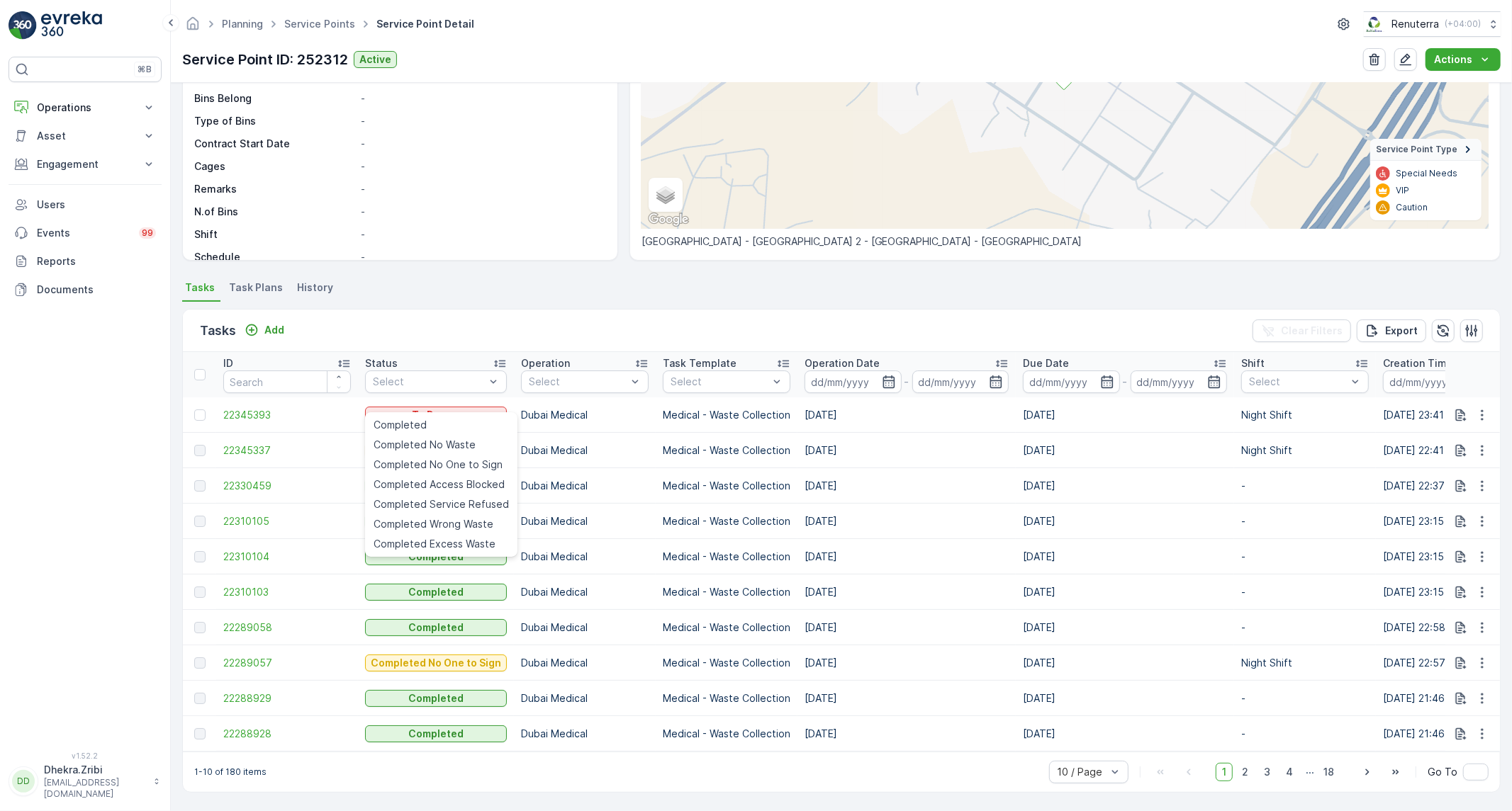
click at [412, 280] on ul "Tasks Task Plans History" at bounding box center [842, 289] width 1319 height 24
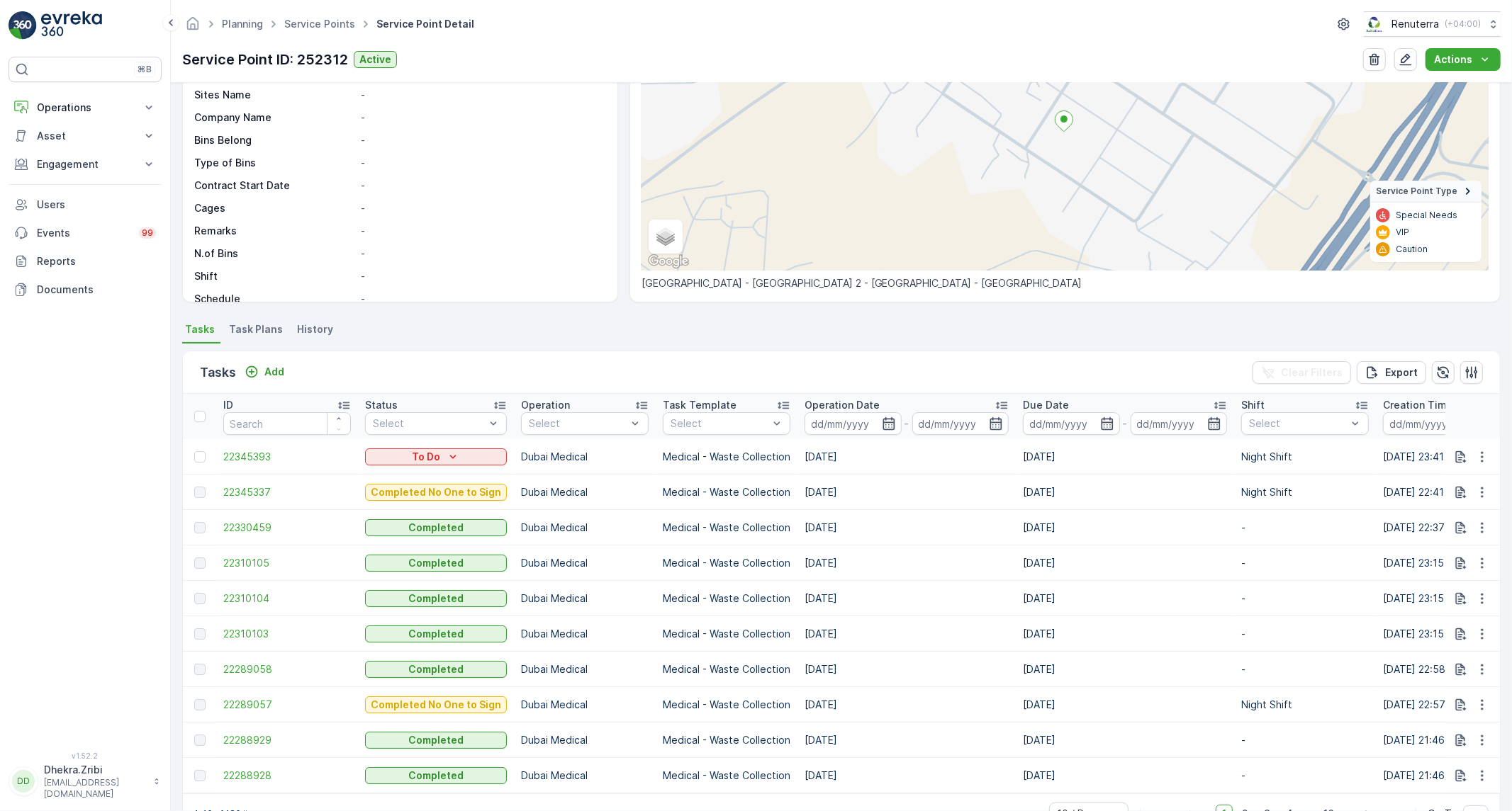
scroll to position [119, 0]
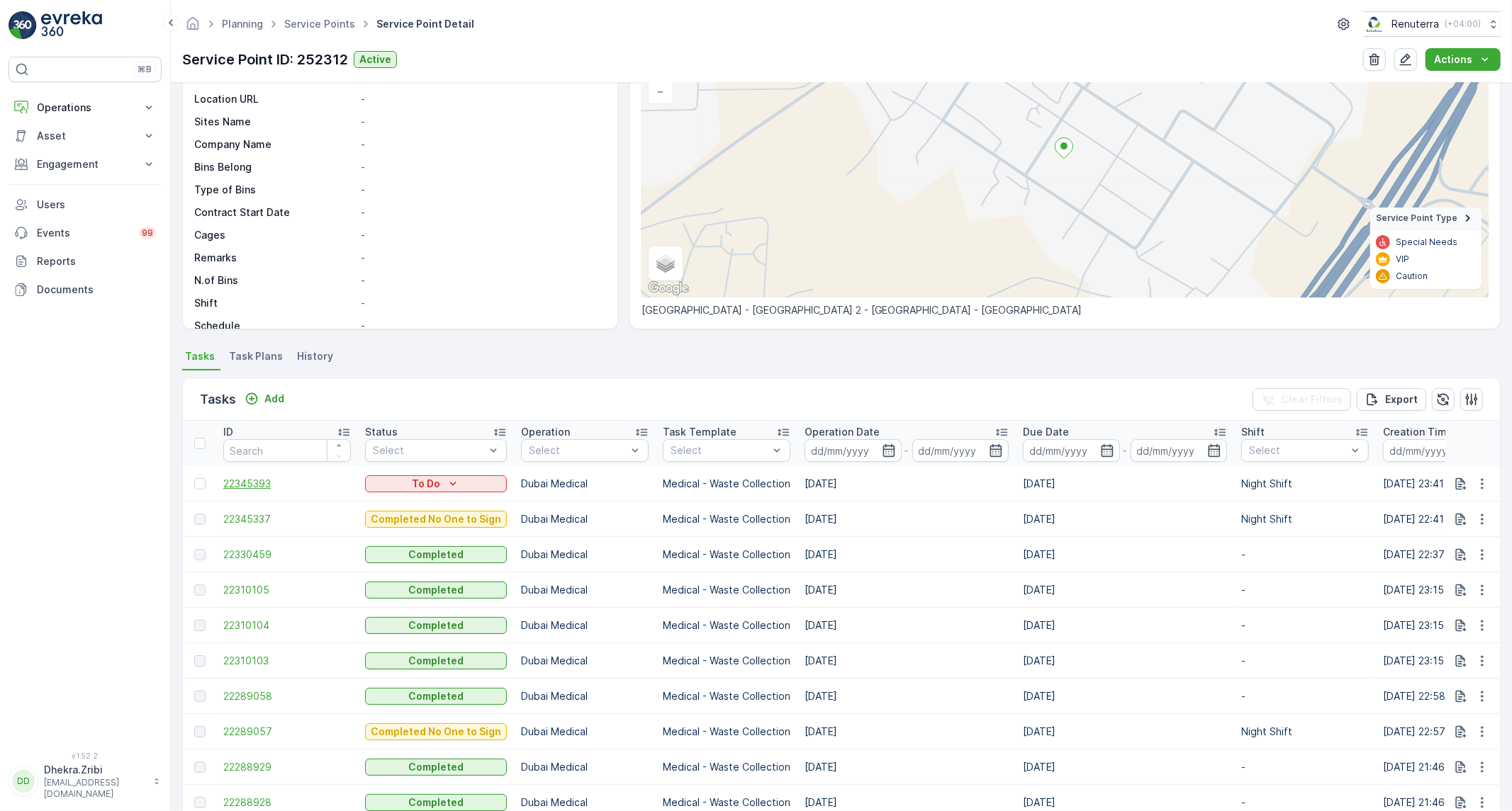
click at [273, 479] on span "22345393" at bounding box center [287, 484] width 128 height 14
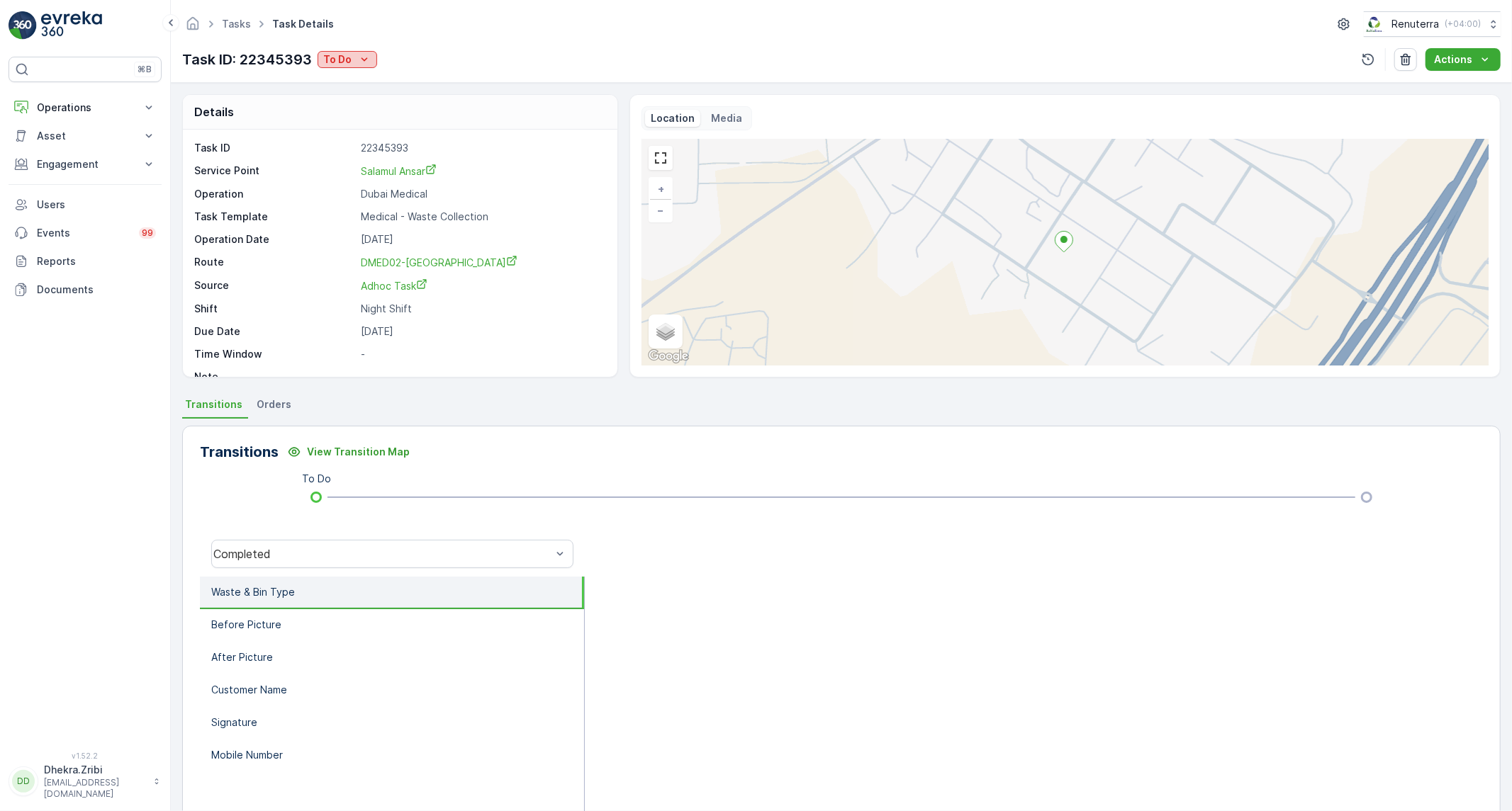
click at [361, 62] on icon "To Do" at bounding box center [364, 59] width 14 height 14
click at [402, 121] on span "Completed No One to Sign" at bounding box center [391, 120] width 129 height 14
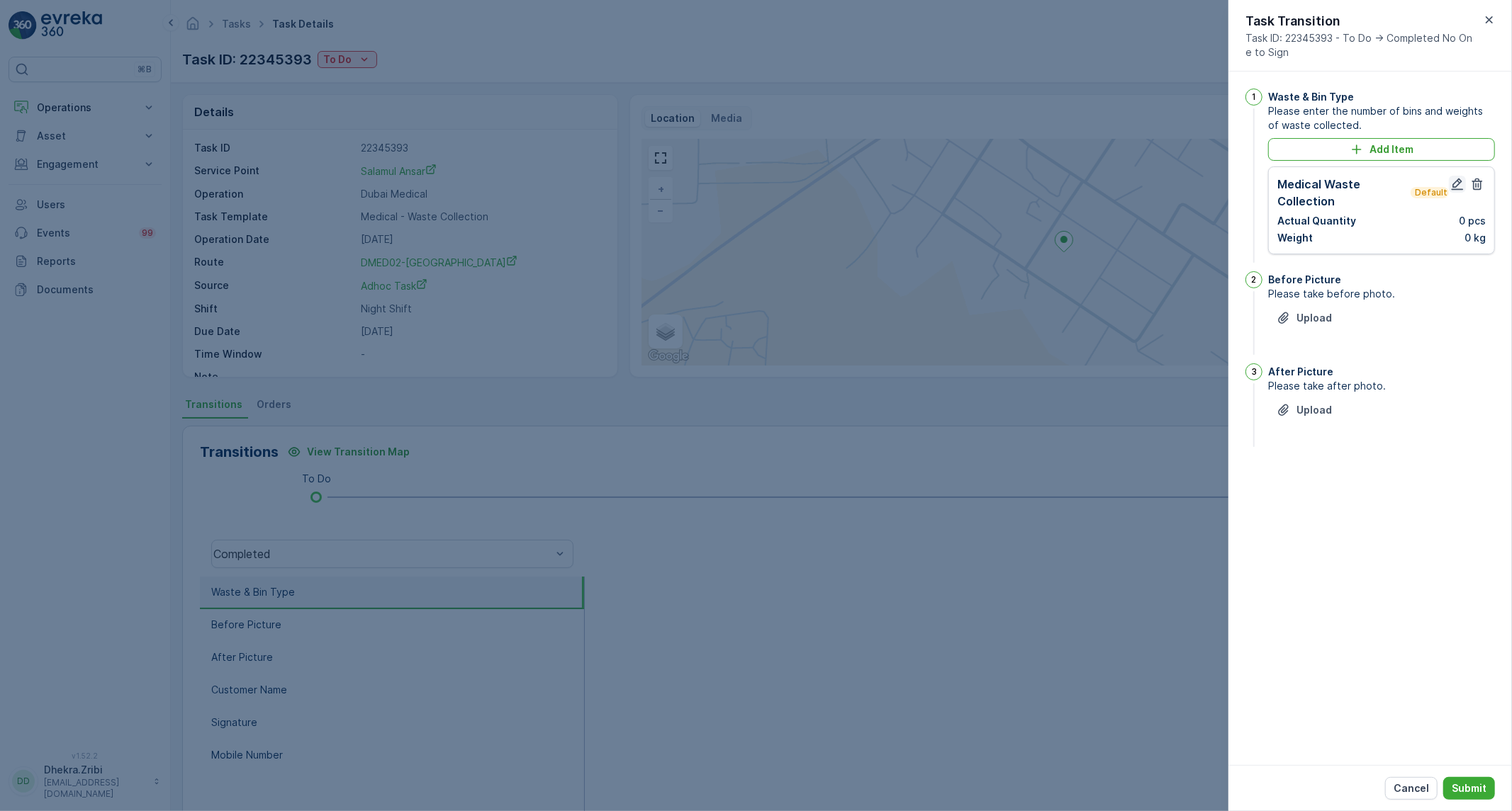
click at [1463, 192] on button "button" at bounding box center [1457, 183] width 17 height 17
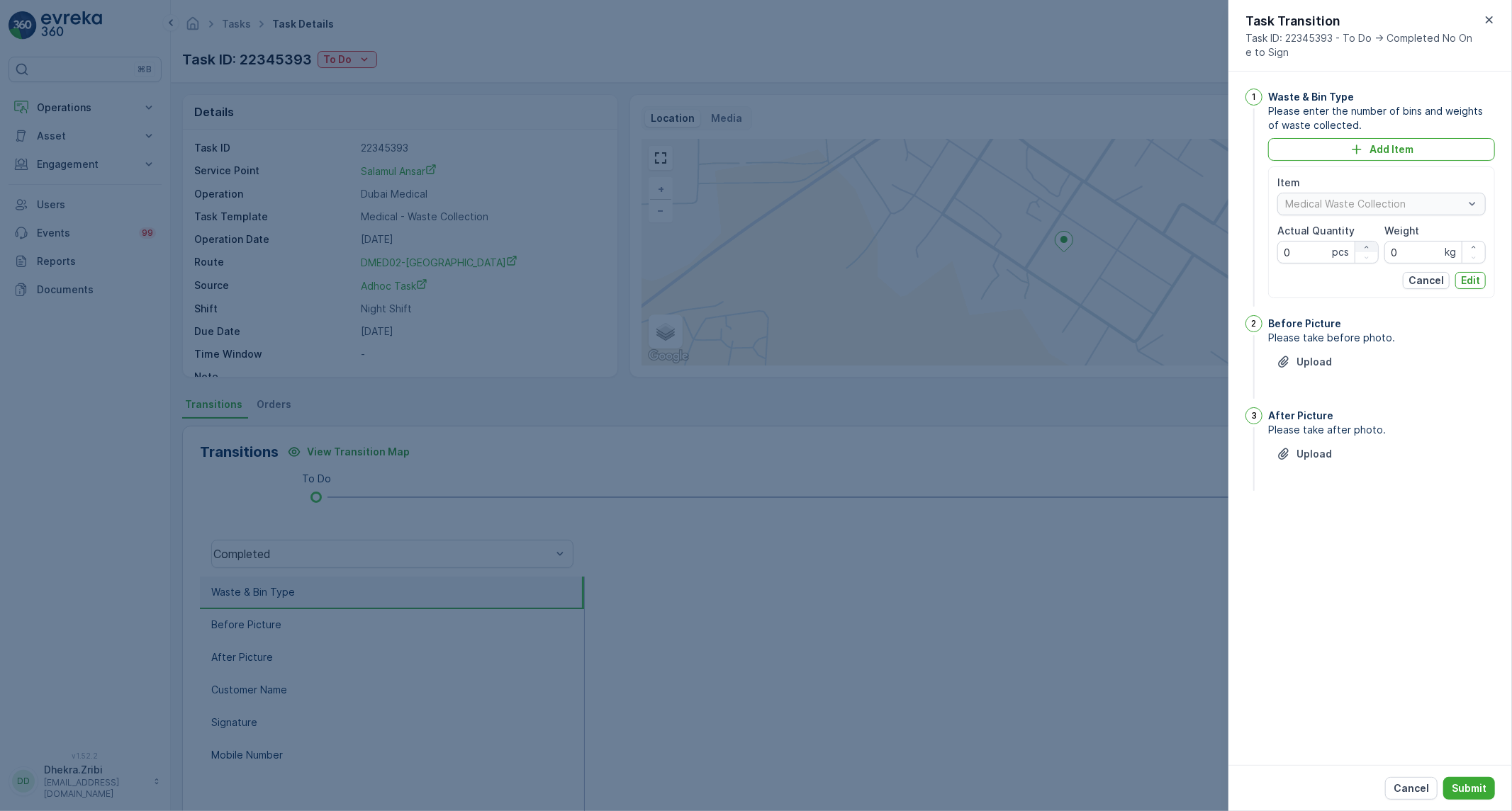
click at [1370, 245] on icon "button" at bounding box center [1367, 247] width 9 height 9
type Quantity "1"
drag, startPoint x: 1428, startPoint y: 248, endPoint x: 1337, endPoint y: 250, distance: 91.0
click at [1337, 250] on div "Item Medical Waste Collection Actual Quantity 1 pcs Weight 0 kg" at bounding box center [1382, 219] width 209 height 88
type input "457"
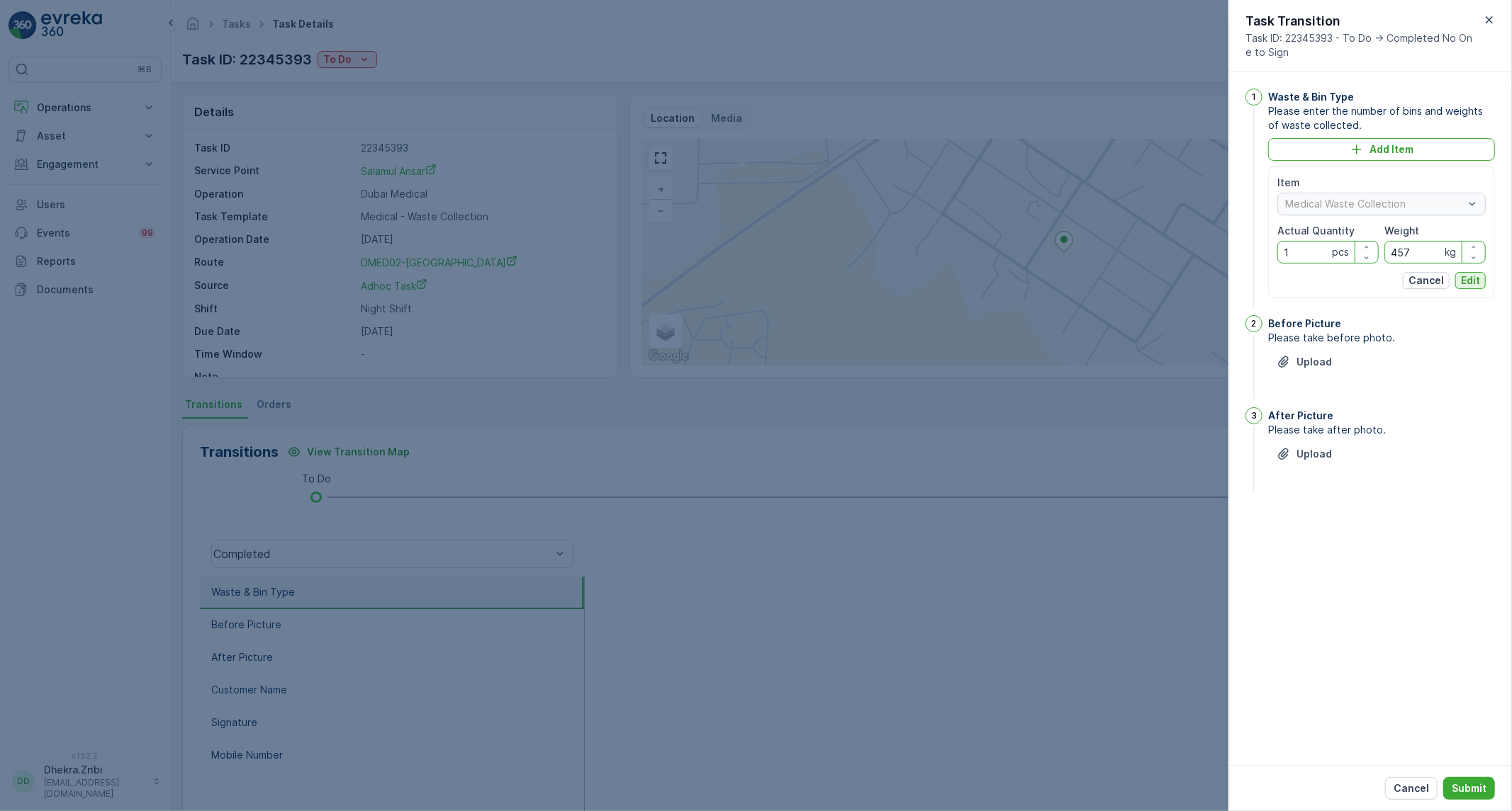
click at [1461, 278] on button "Edit" at bounding box center [1471, 280] width 31 height 17
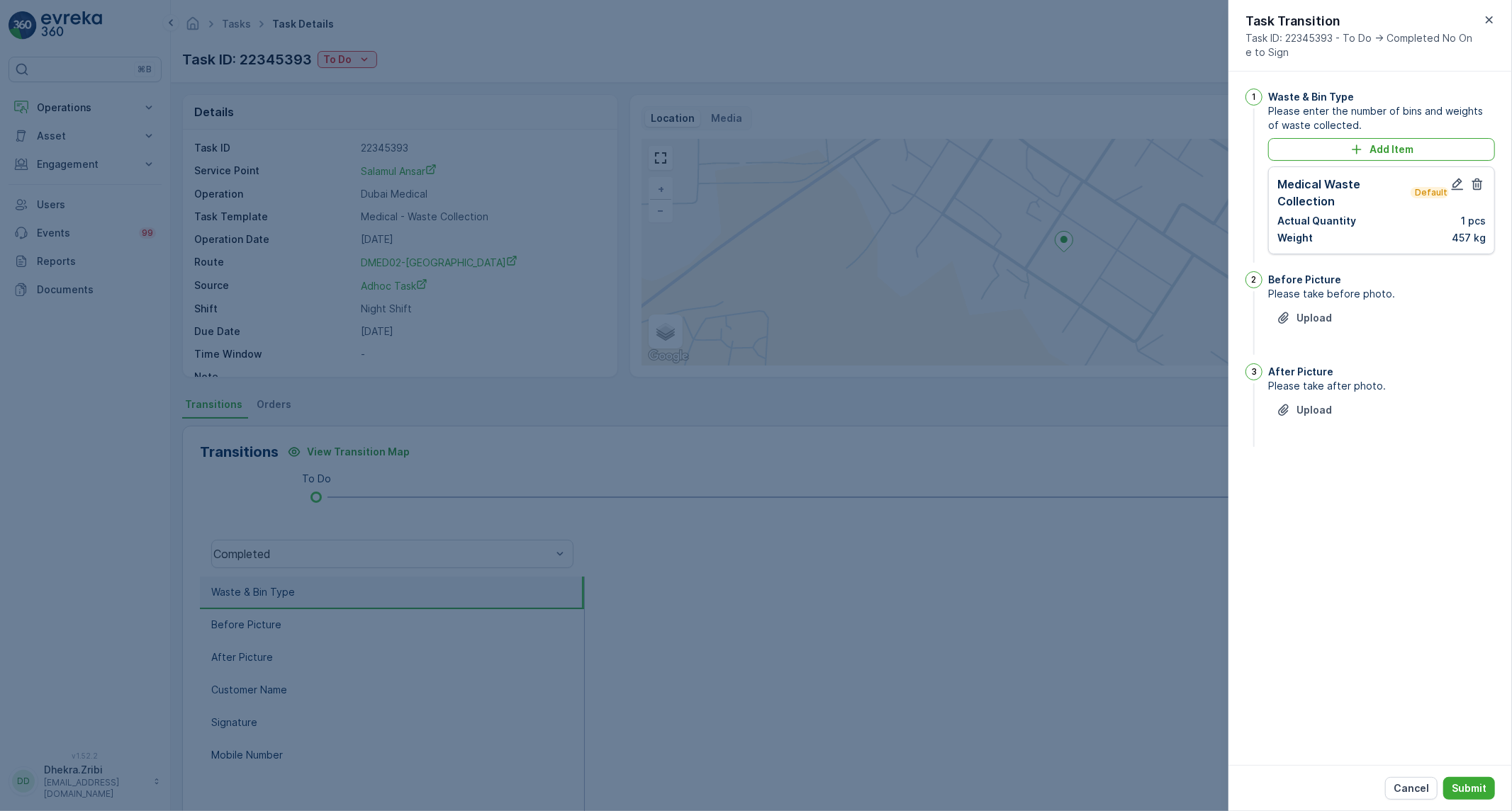
click at [1344, 324] on div "Upload" at bounding box center [1381, 327] width 227 height 40
click at [1334, 318] on button "Upload" at bounding box center [1304, 318] width 72 height 23
click at [1292, 483] on div "Upload" at bounding box center [1304, 481] width 55 height 14
click at [1469, 790] on p "Submit" at bounding box center [1469, 788] width 35 height 14
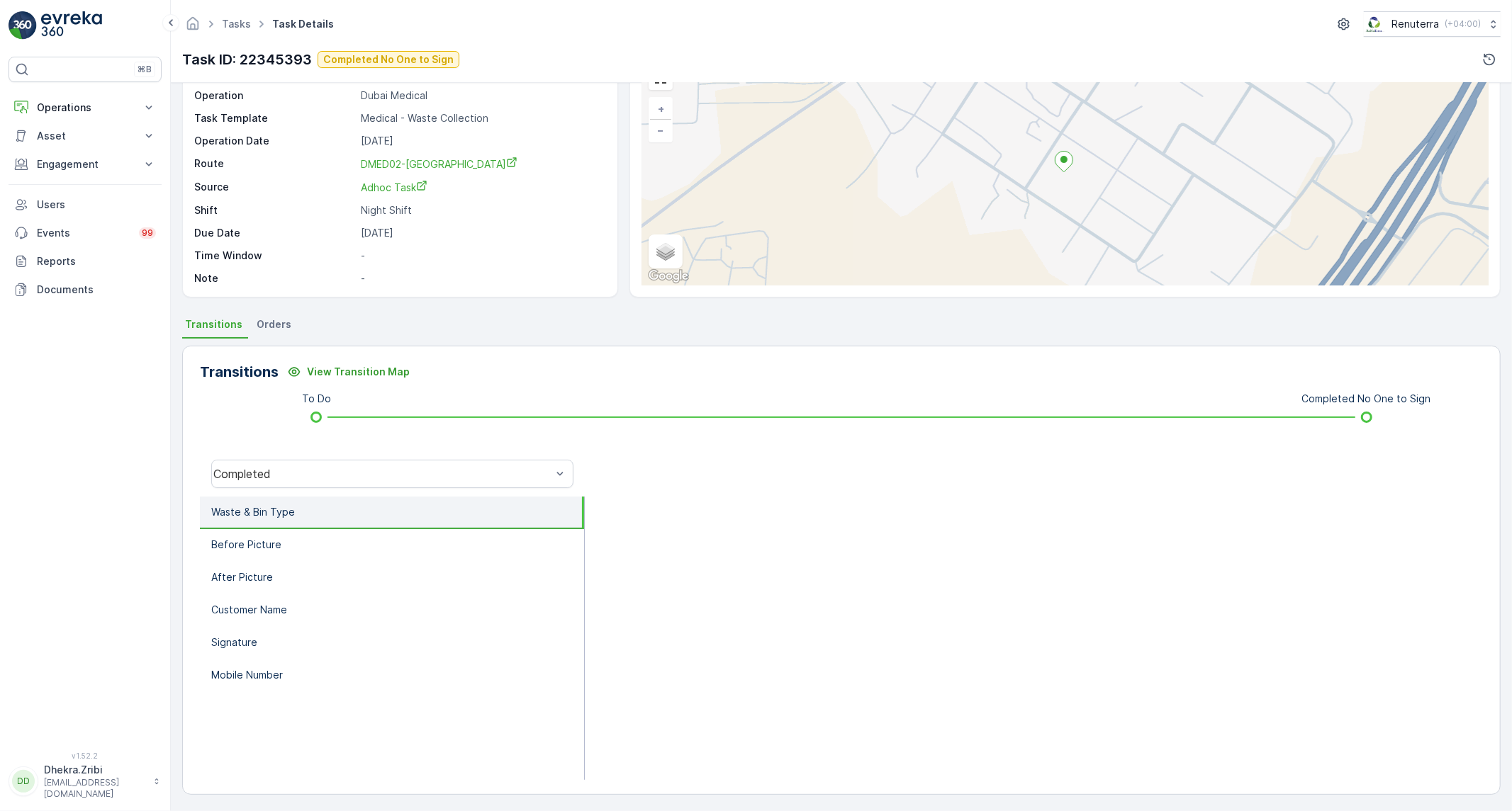
scroll to position [81, 0]
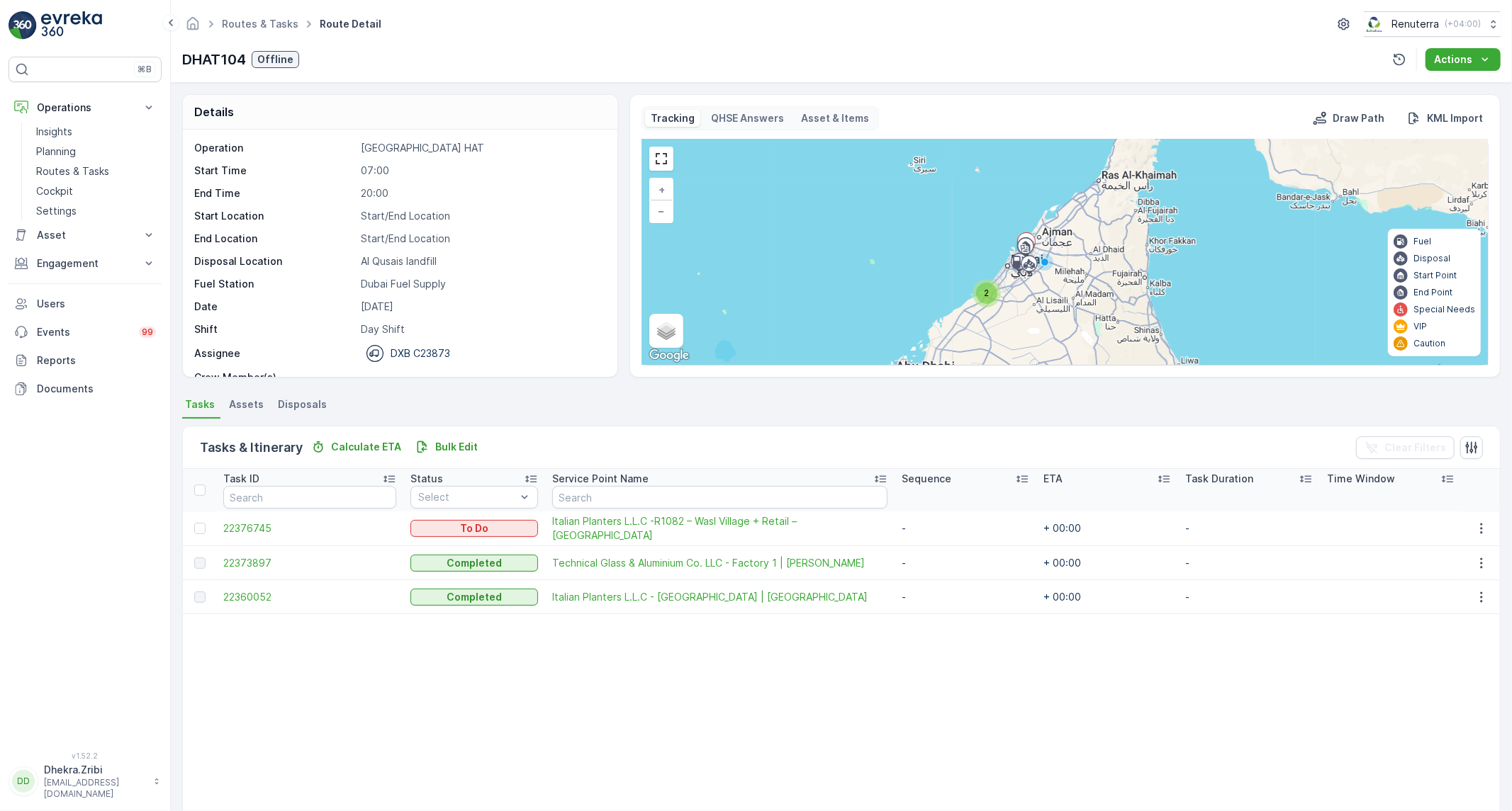
scroll to position [45, 0]
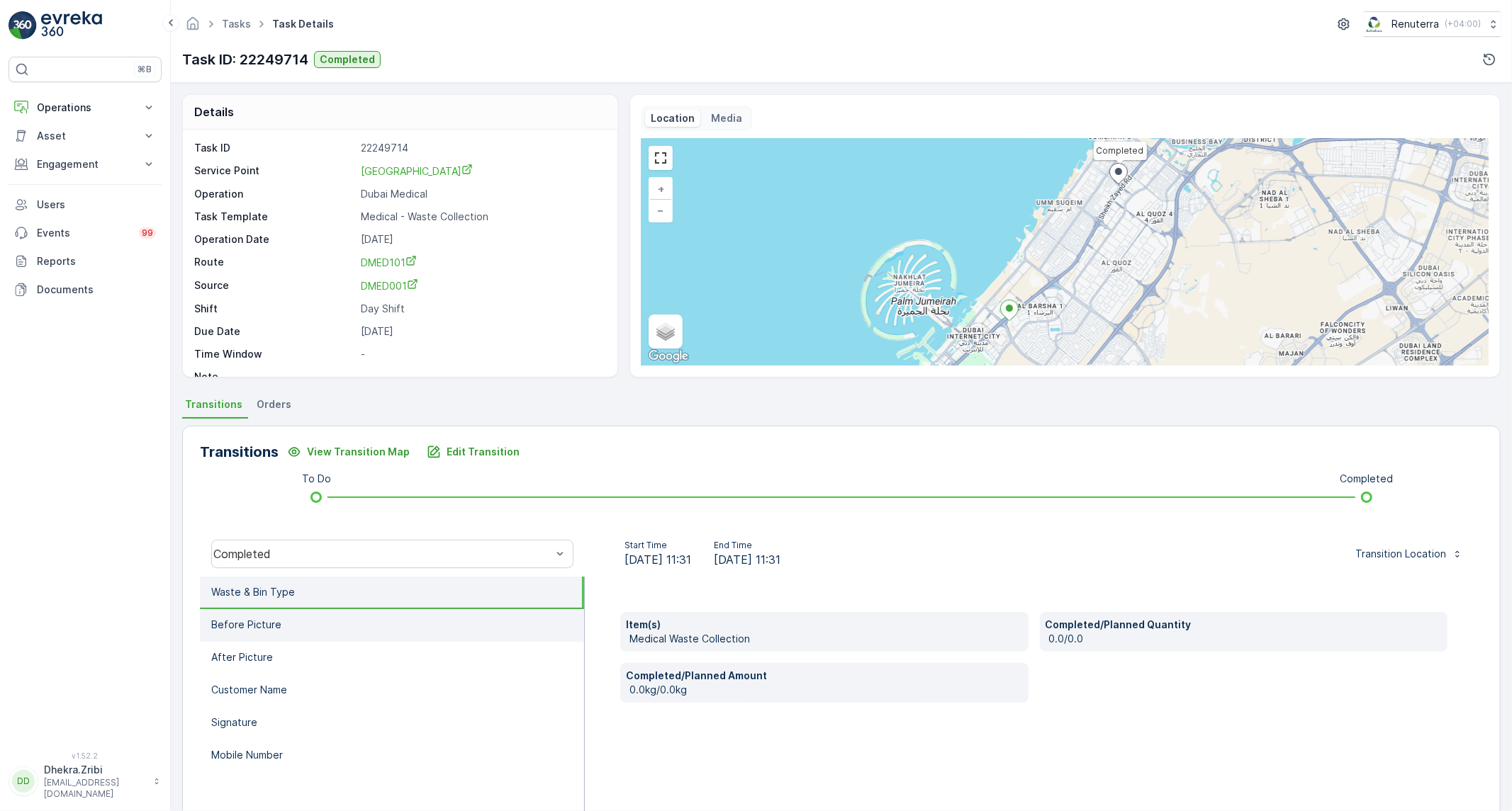
click at [270, 619] on p "Before Picture" at bounding box center [247, 625] width 70 height 14
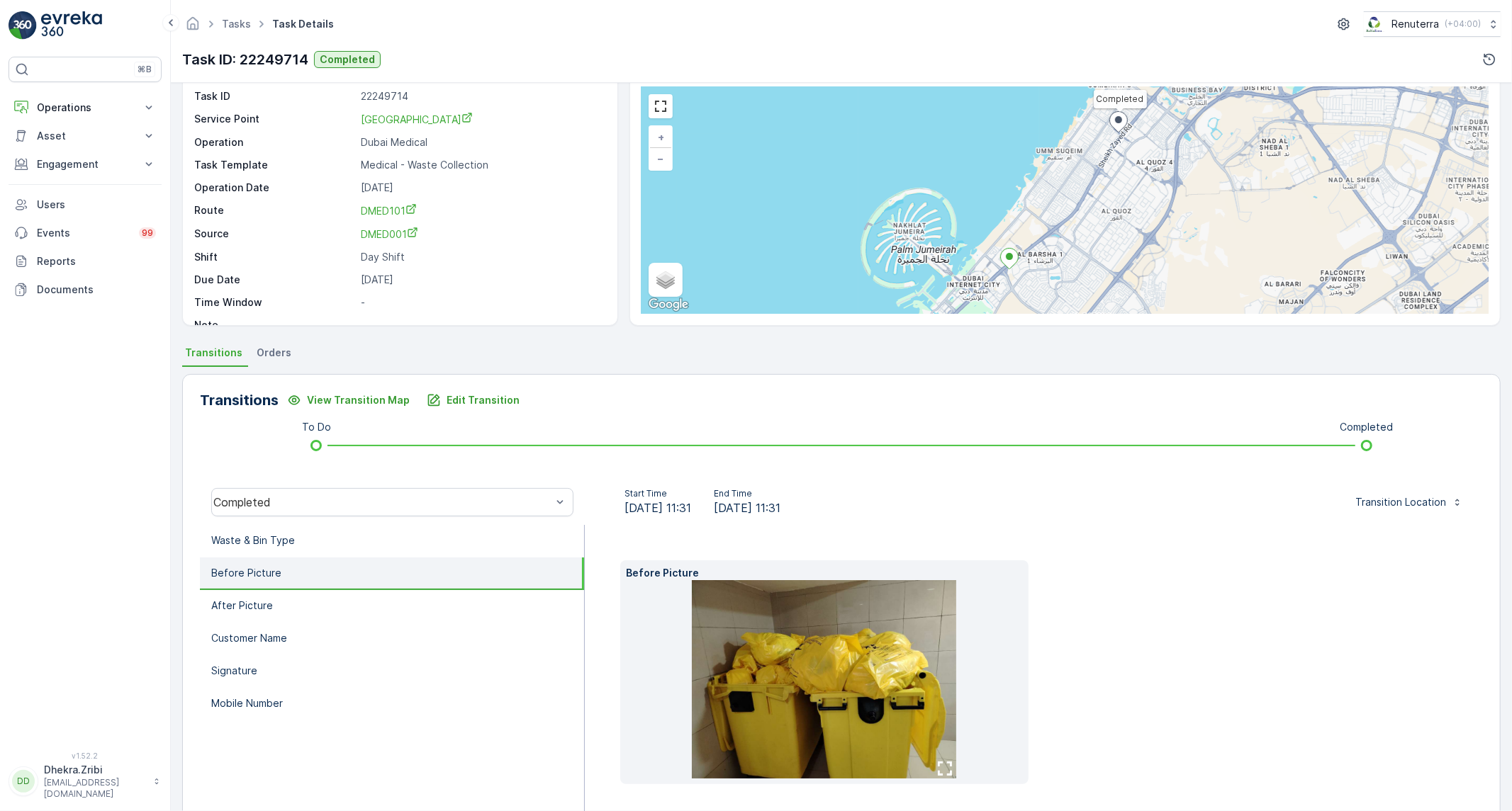
scroll to position [103, 0]
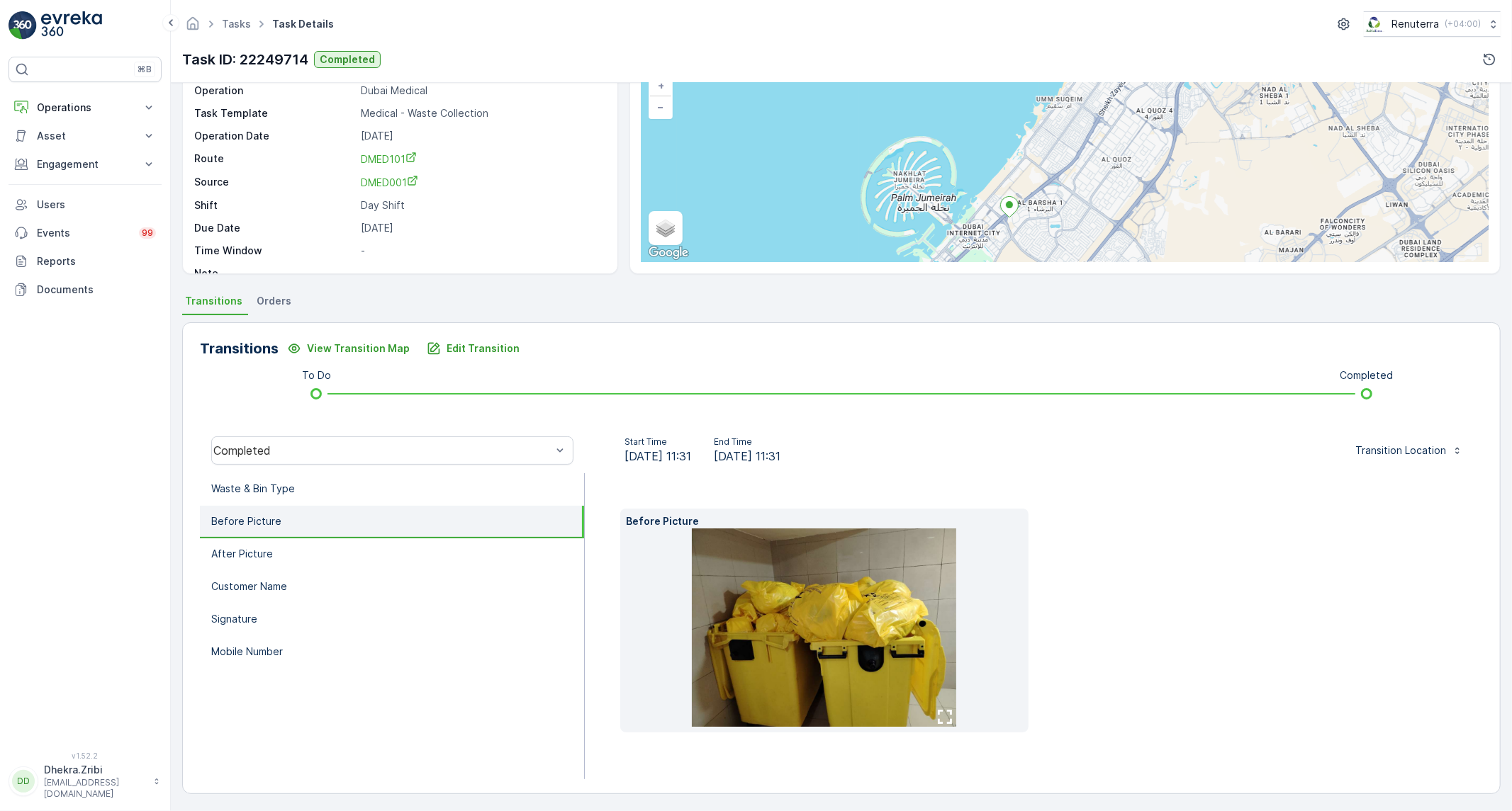
click at [903, 631] on img at bounding box center [824, 628] width 264 height 198
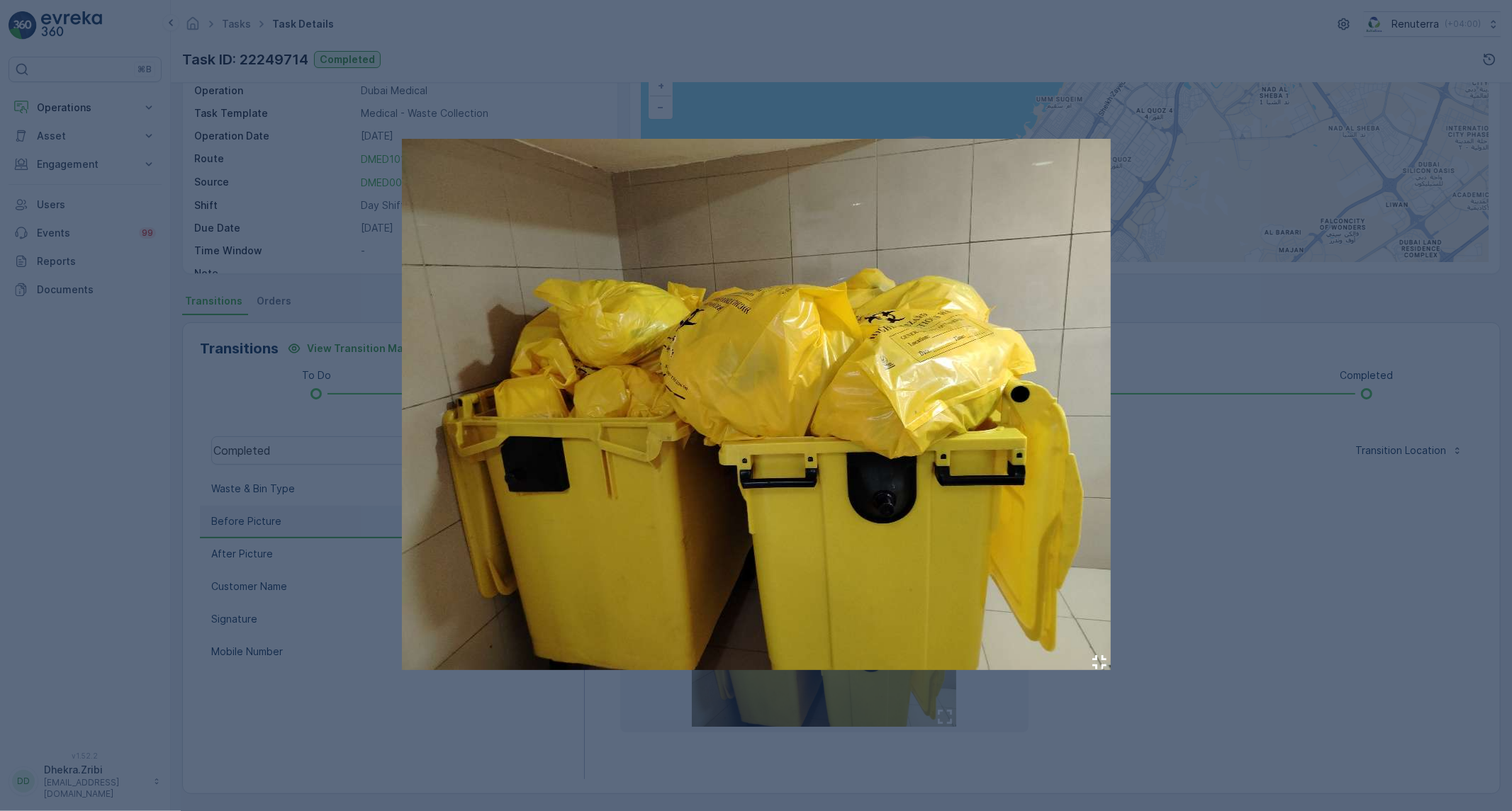
click at [903, 631] on img at bounding box center [756, 404] width 709 height 531
click at [1301, 659] on div at bounding box center [756, 405] width 1512 height 811
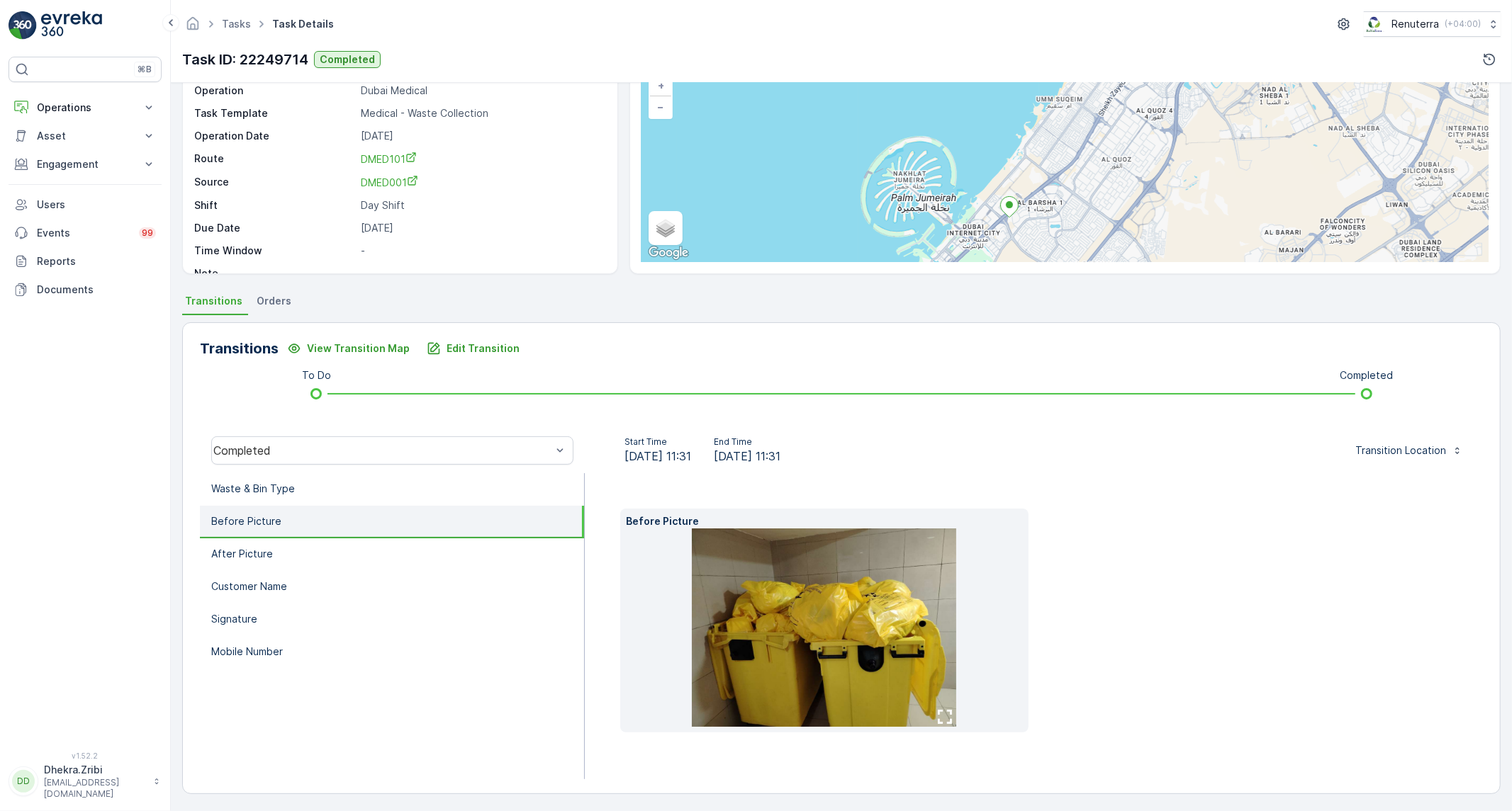
click at [849, 661] on img at bounding box center [824, 628] width 264 height 198
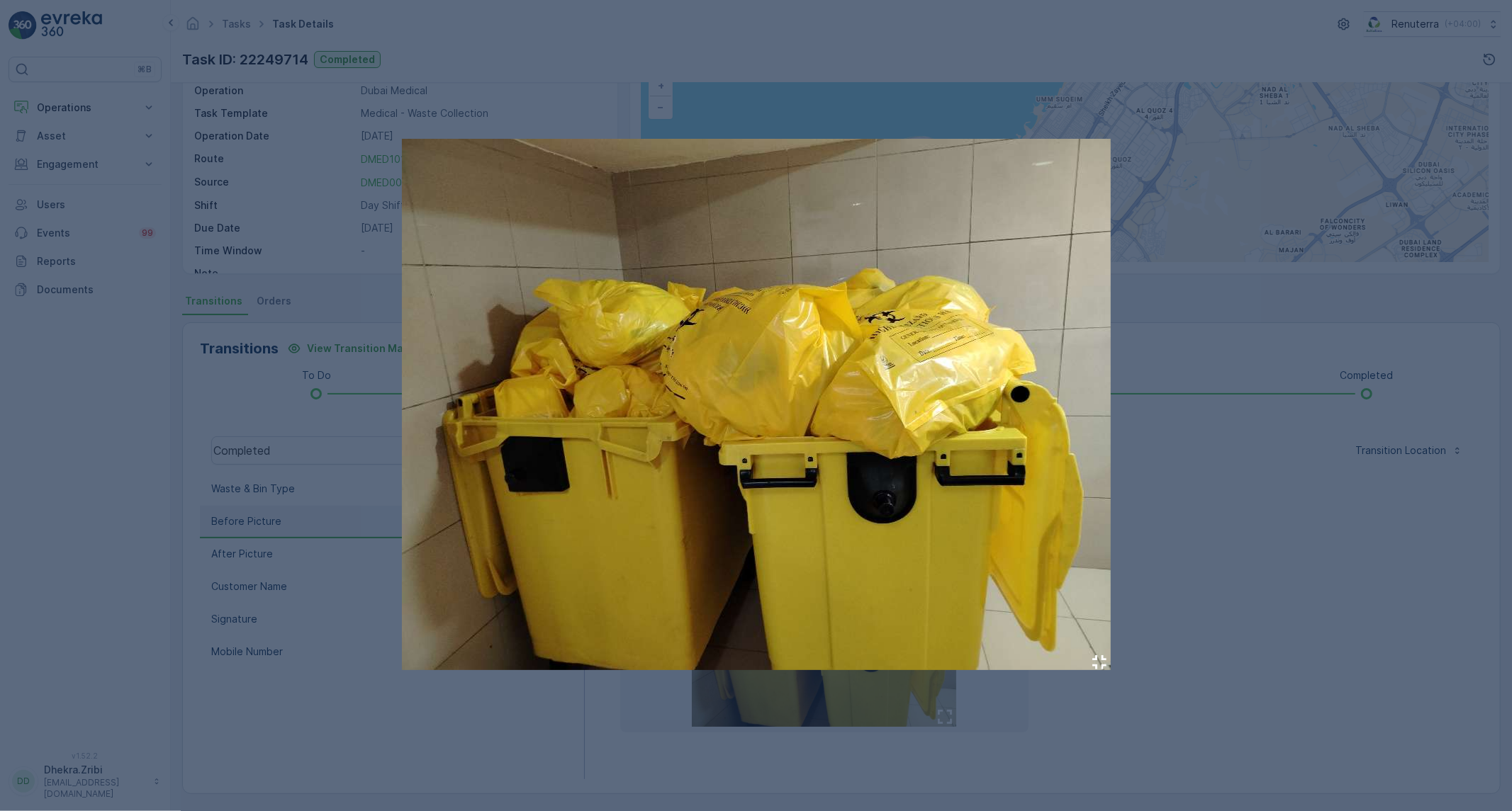
click at [1168, 601] on div at bounding box center [756, 405] width 1512 height 811
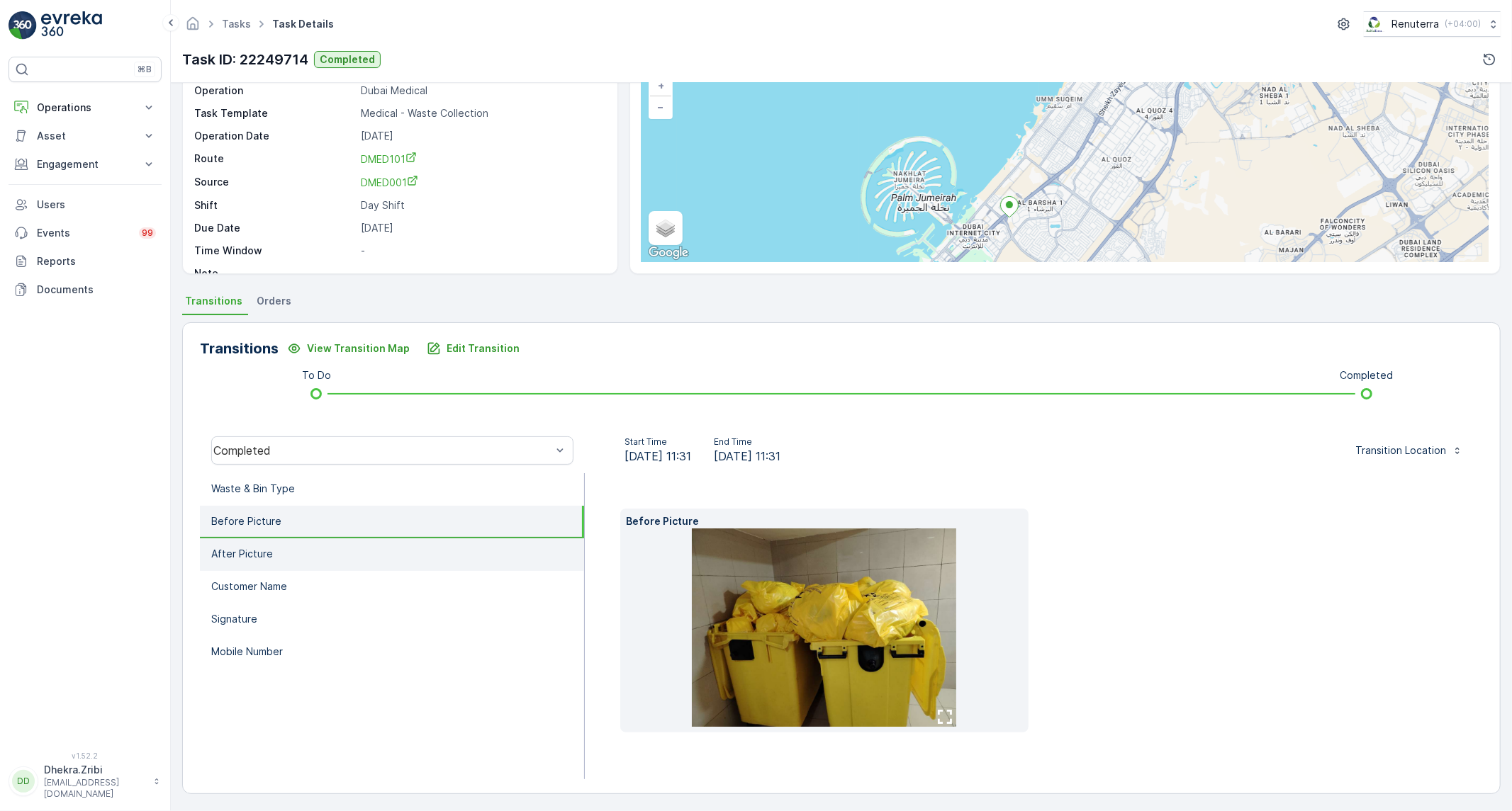
click at [310, 562] on li "After Picture" at bounding box center [391, 555] width 384 height 32
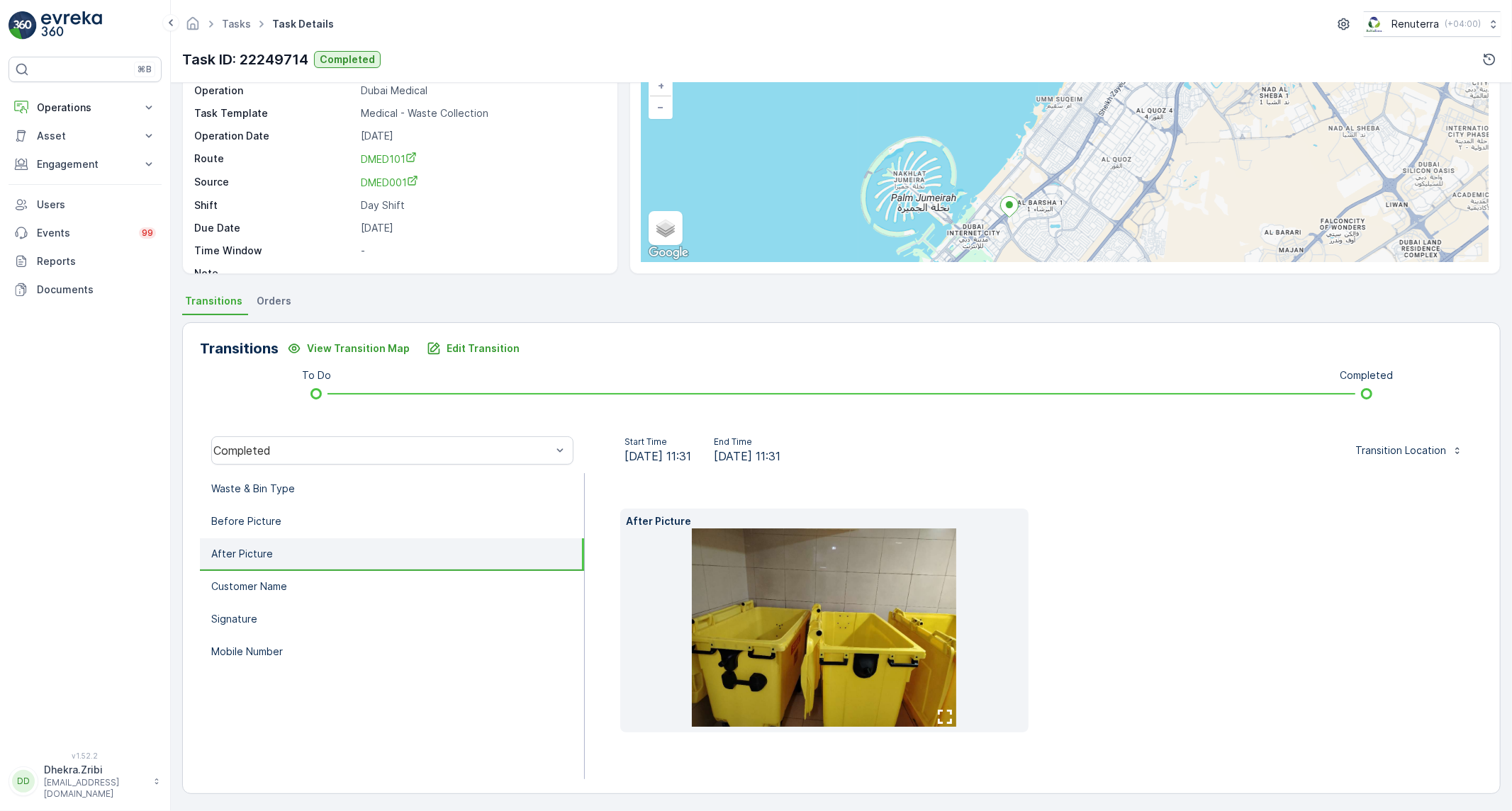
scroll to position [81, 0]
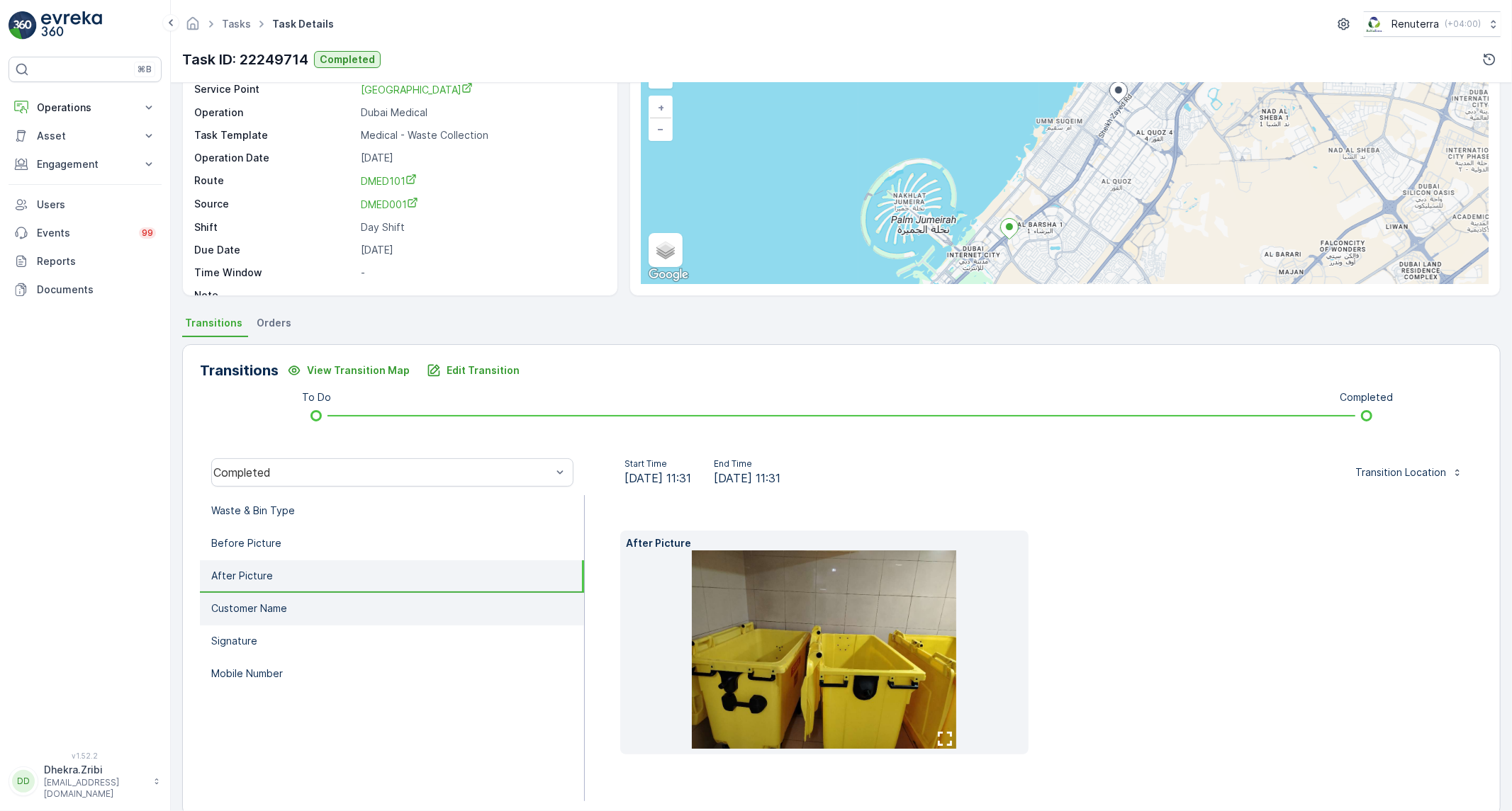
click at [353, 608] on li "Customer Name" at bounding box center [391, 609] width 384 height 32
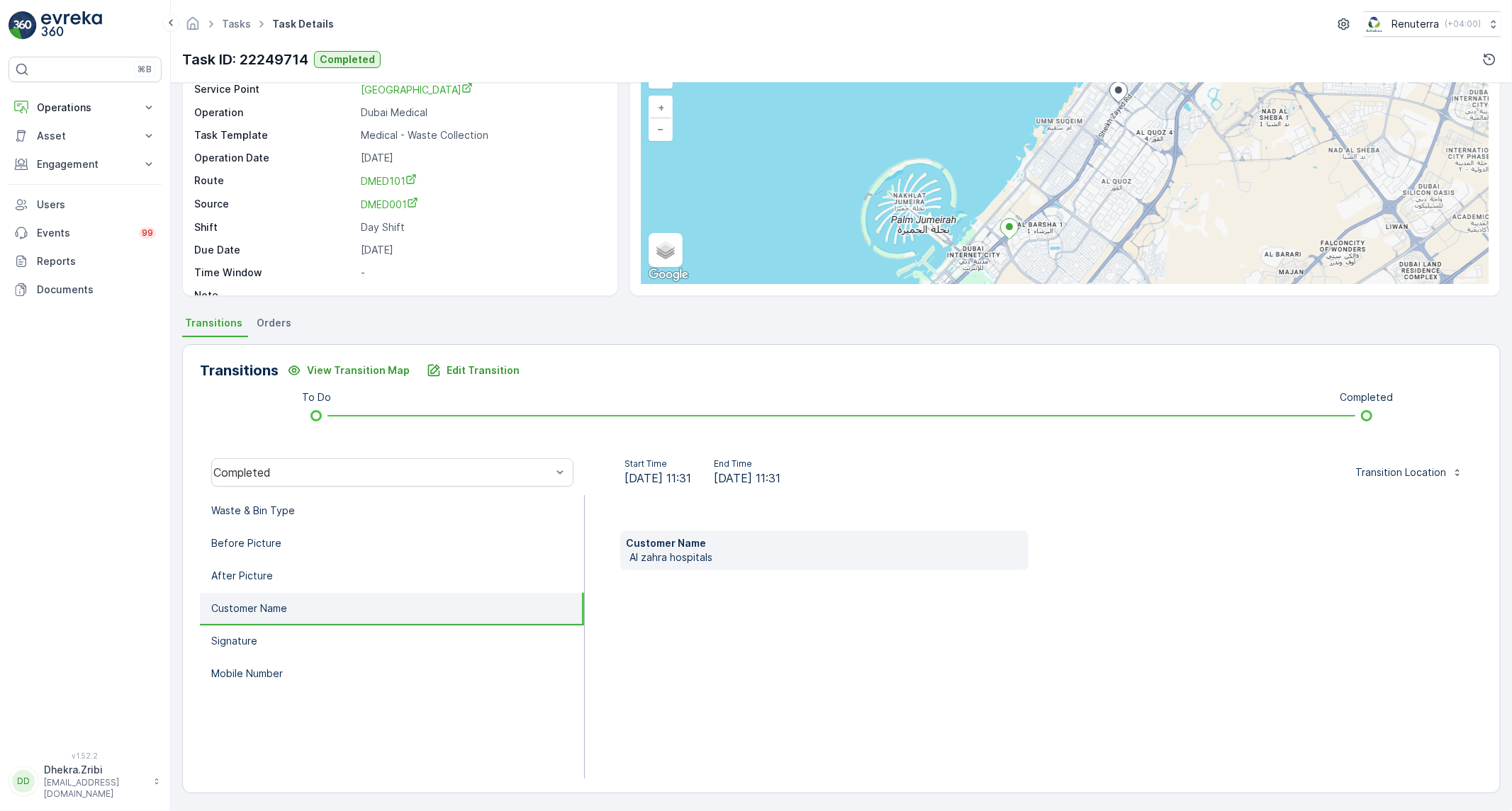
scroll to position [81, 0]
click at [344, 634] on li "Signature" at bounding box center [391, 642] width 384 height 32
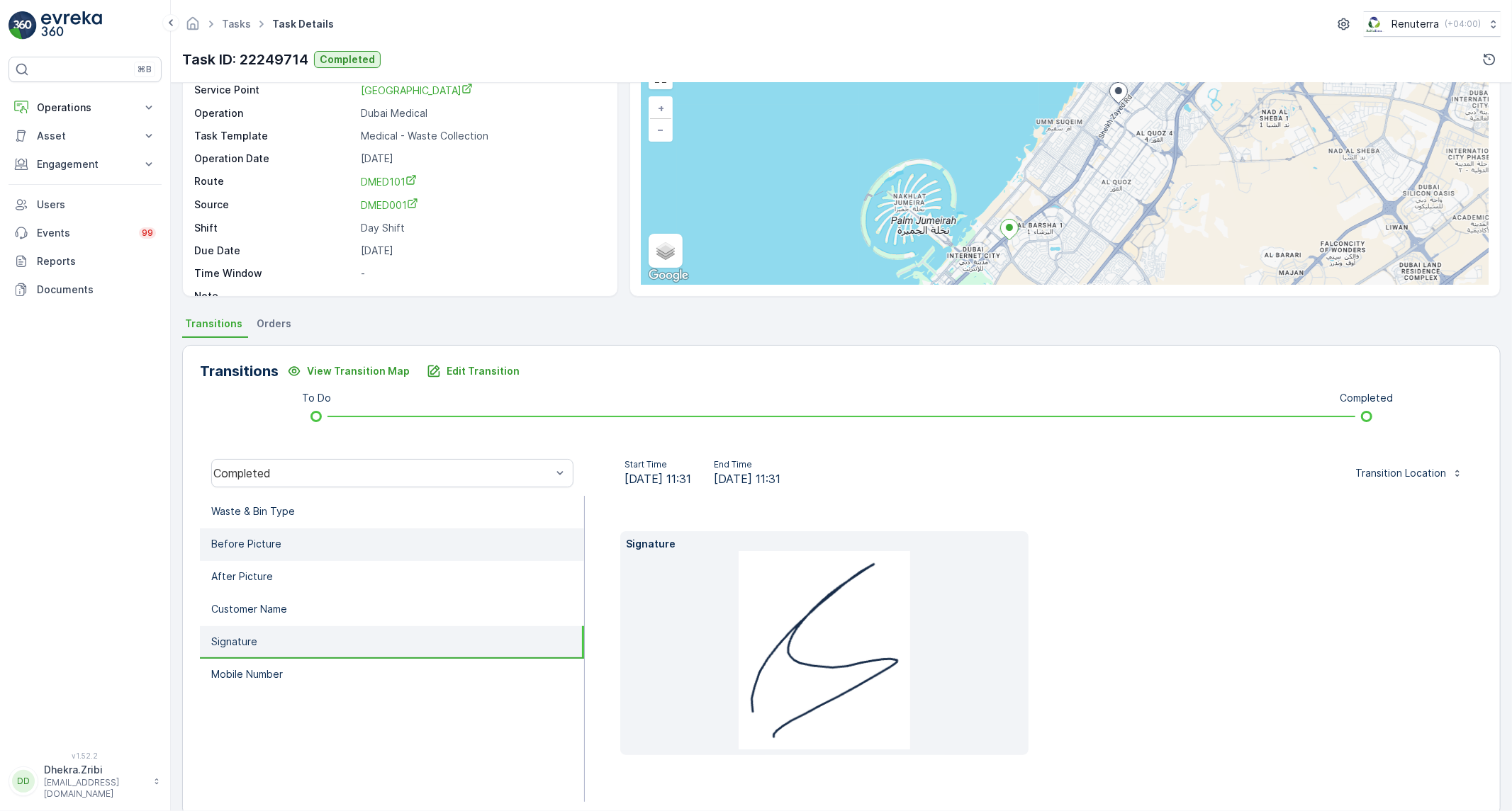
click at [323, 549] on li "Before Picture" at bounding box center [391, 545] width 384 height 32
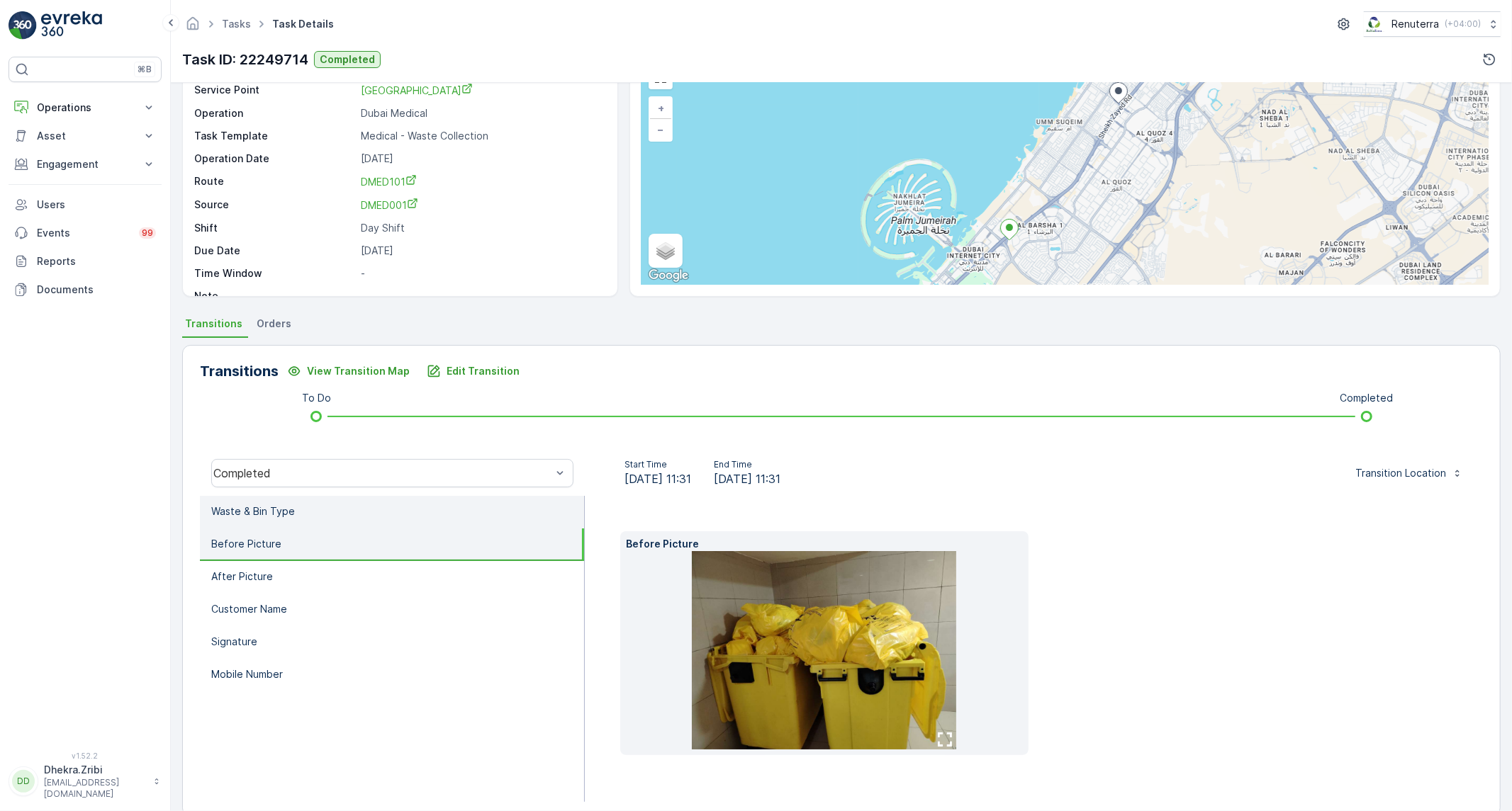
click at [352, 521] on li "Waste & Bin Type" at bounding box center [391, 512] width 384 height 32
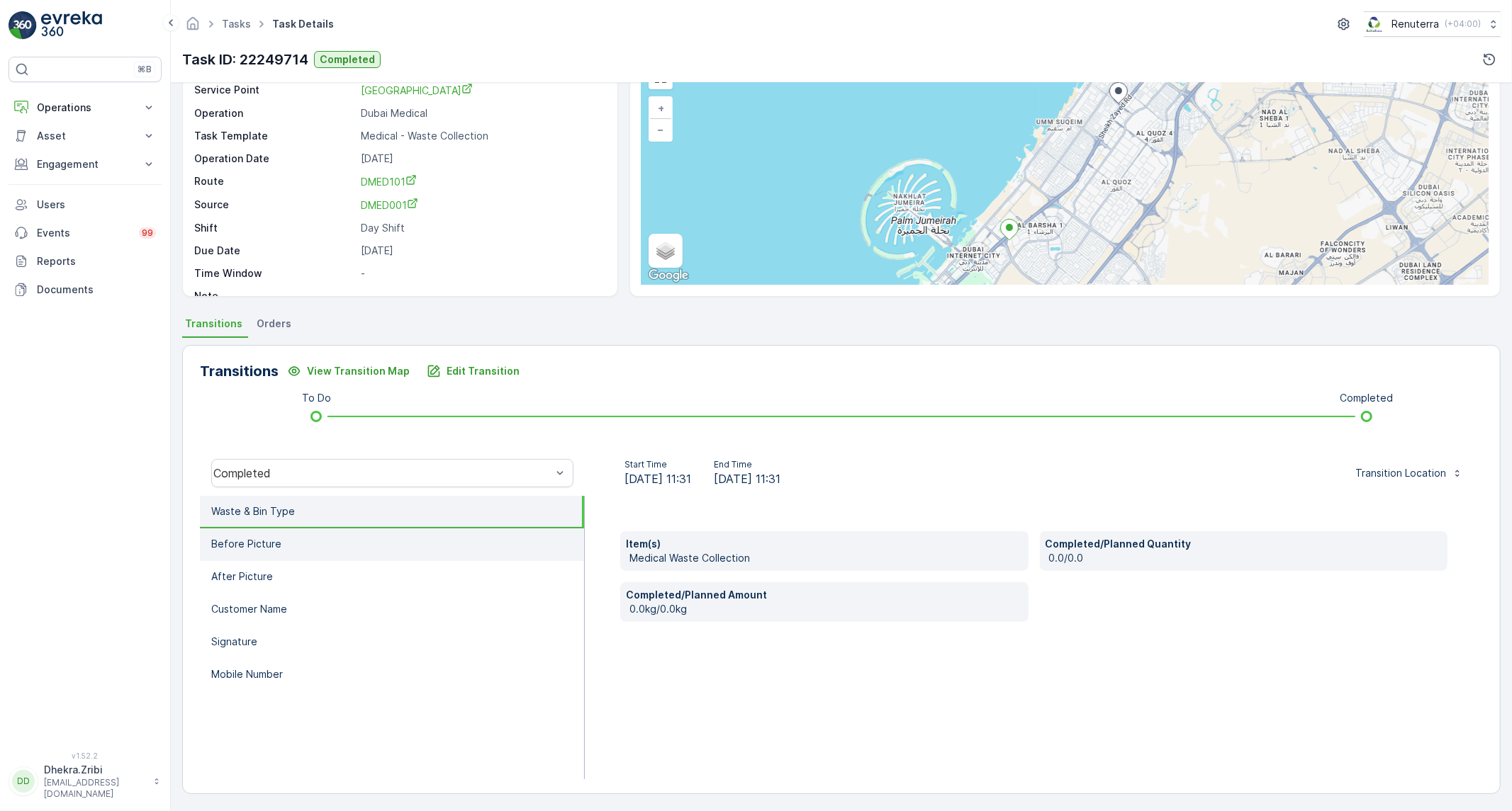
click at [470, 550] on li "Before Picture" at bounding box center [391, 545] width 384 height 32
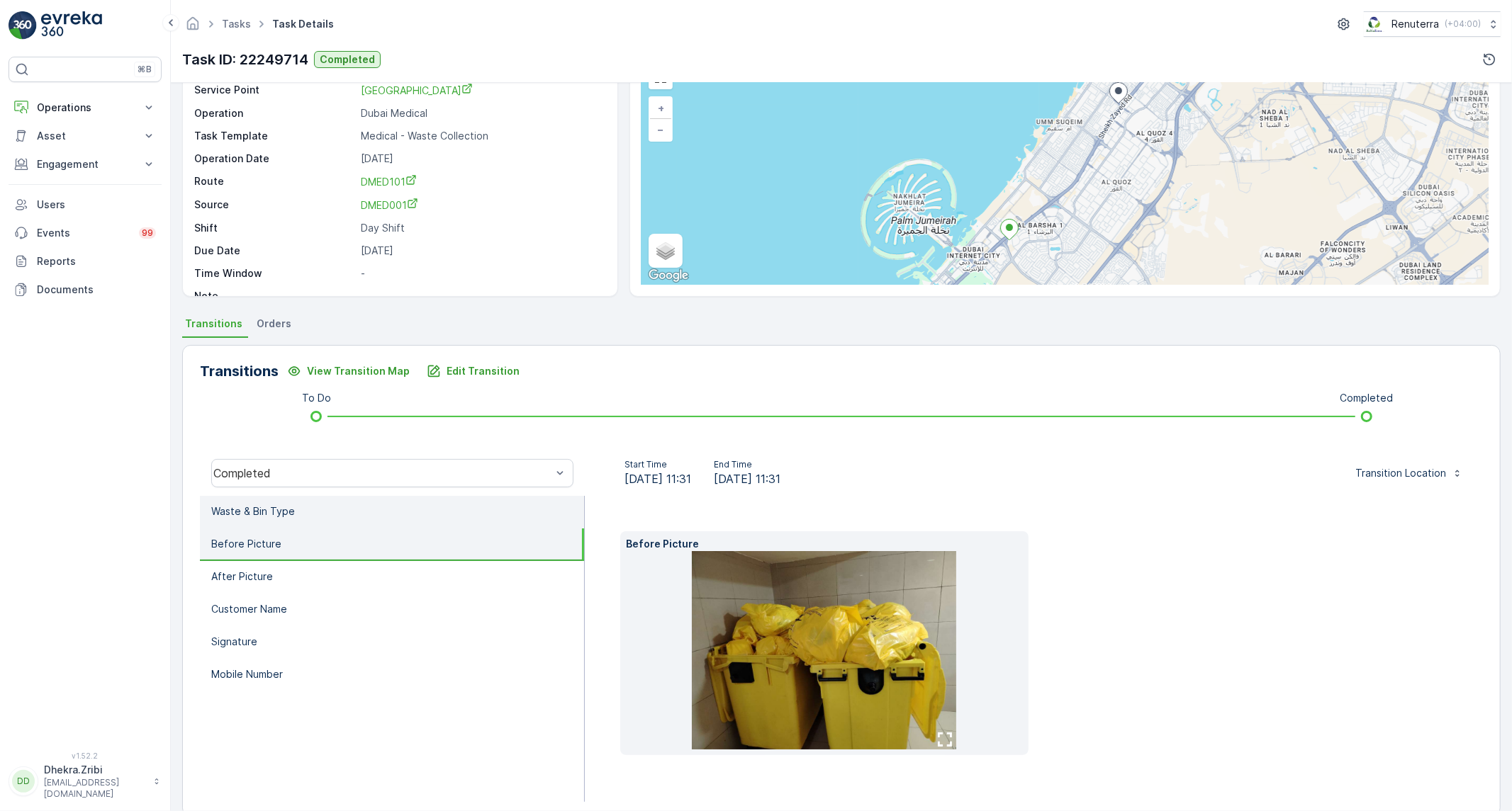
click at [349, 511] on li "Waste & Bin Type" at bounding box center [391, 512] width 384 height 32
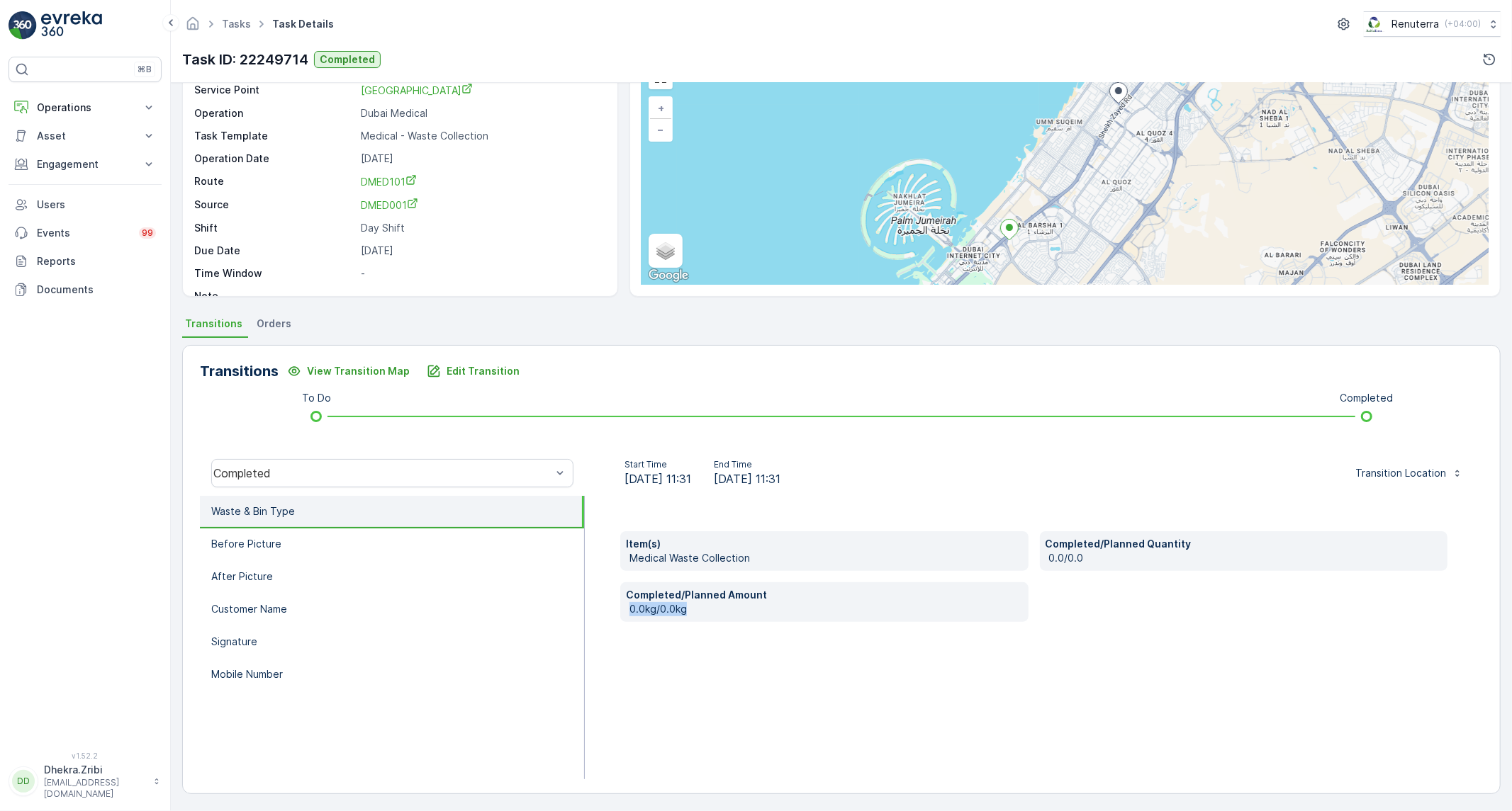
drag, startPoint x: 858, startPoint y: 621, endPoint x: 592, endPoint y: 611, distance: 266.2
click at [592, 611] on div "Item(s) Medical Waste Collection Completed/Planned Quantity 0.0/0.0 Completed/P…" at bounding box center [1034, 638] width 898 height 283
